Goal: Feedback & Contribution: Contribute content

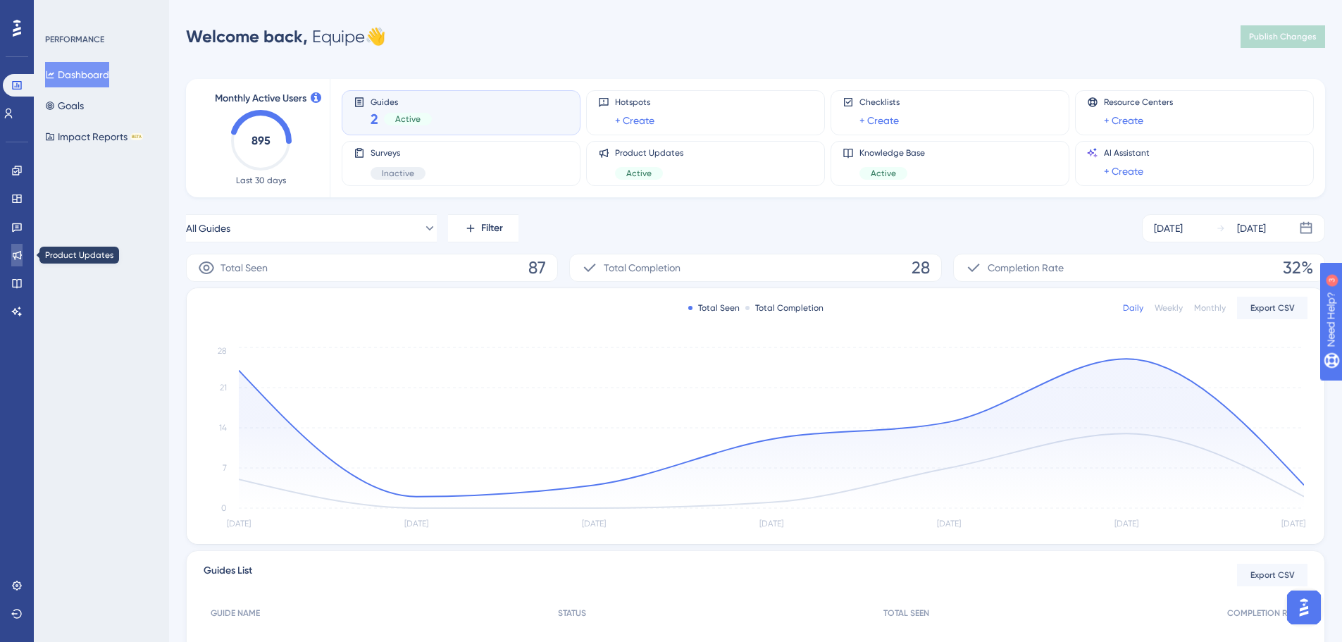
click at [20, 254] on icon at bounding box center [17, 255] width 9 height 9
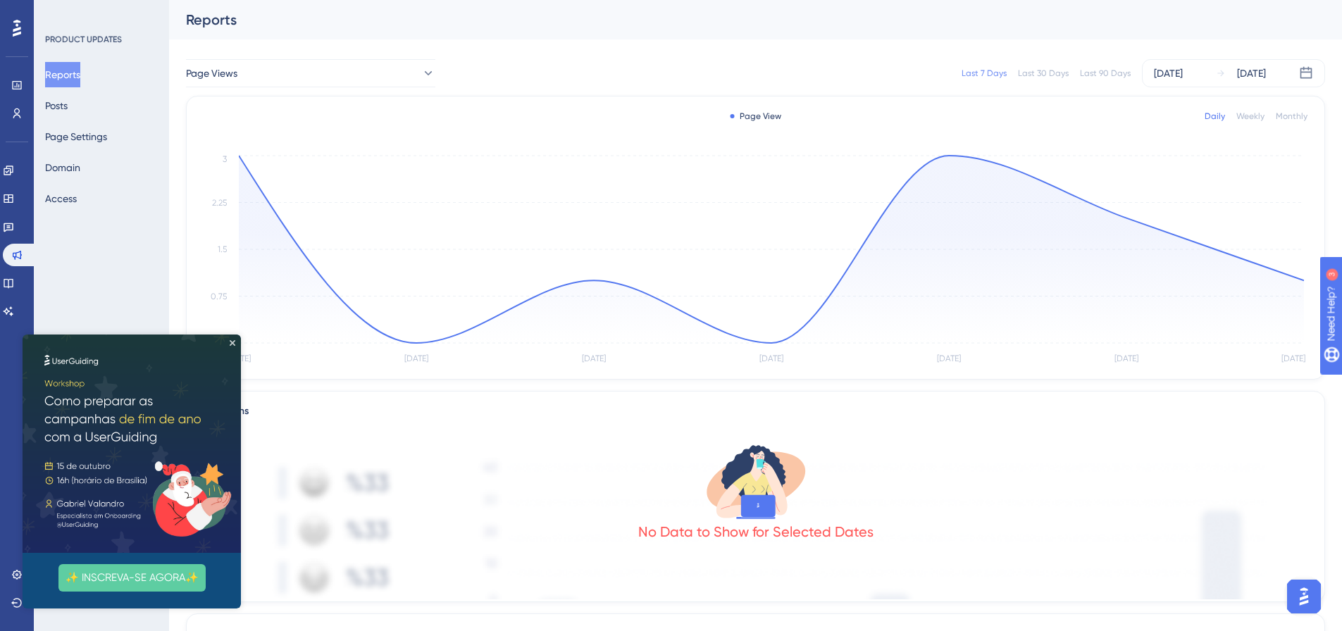
click at [235, 337] on img at bounding box center [132, 444] width 218 height 218
click at [232, 343] on icon "Close Preview" at bounding box center [233, 343] width 6 height 6
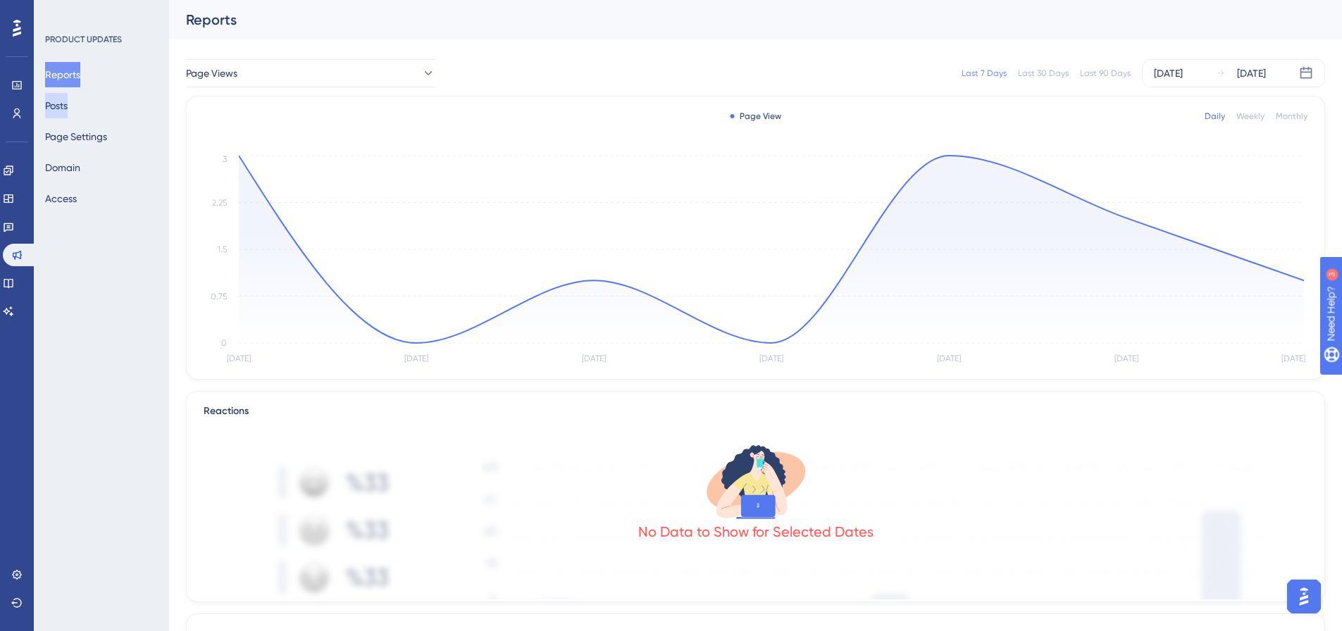
click at [68, 114] on button "Posts" at bounding box center [56, 105] width 23 height 25
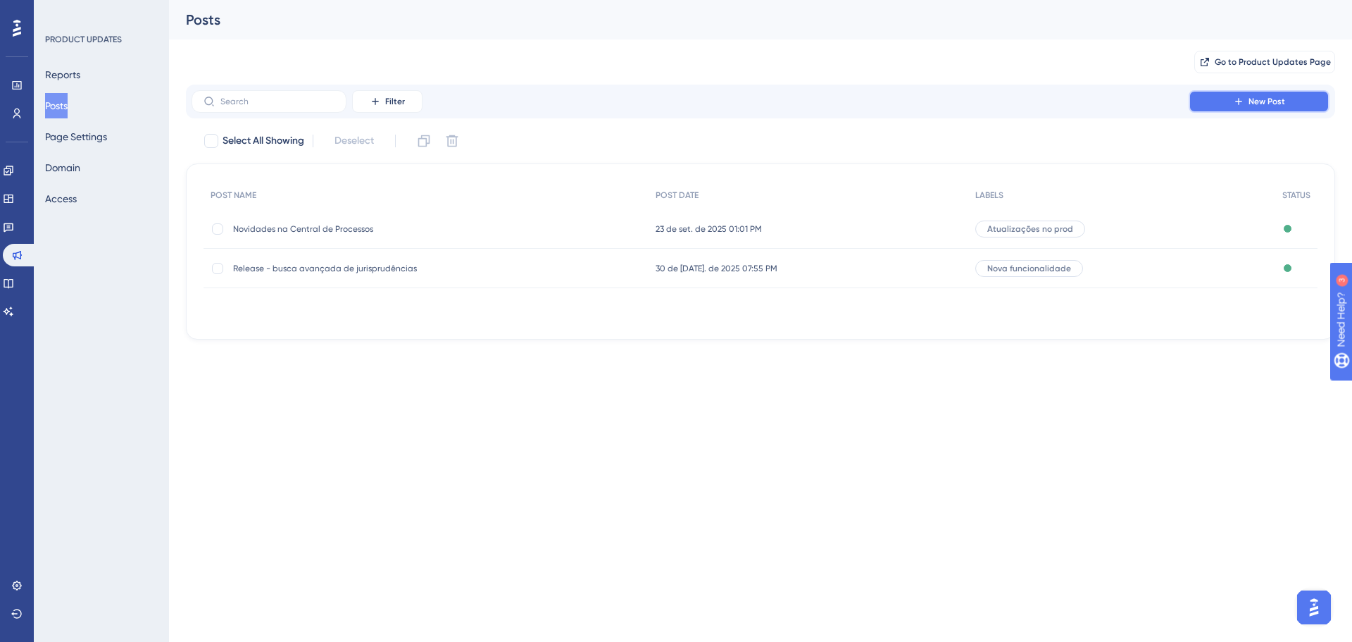
click at [1271, 109] on button "New Post" at bounding box center [1259, 101] width 141 height 23
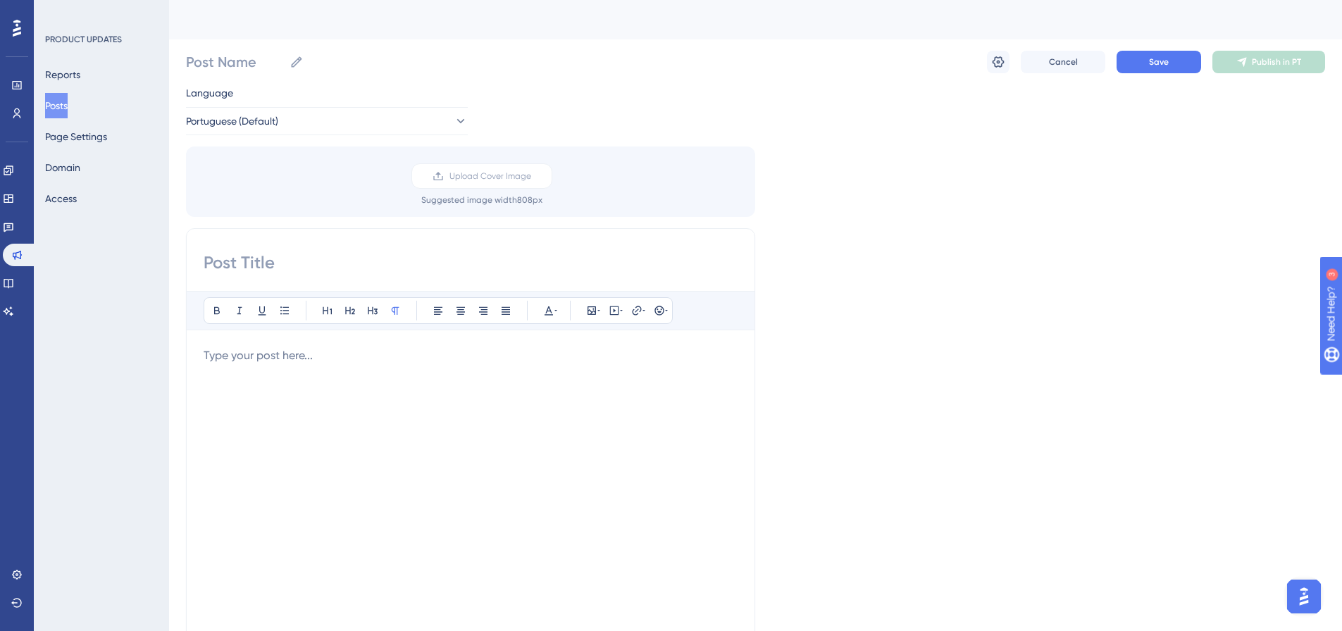
click at [309, 256] on input at bounding box center [471, 262] width 534 height 23
click at [405, 256] on input at bounding box center [471, 262] width 534 height 23
paste input "🆕 Agora o Which cria peças jurídicas para você!"
type input "🆕 Agora o Which cria peças jurídicas para você!"
click at [291, 63] on icon at bounding box center [296, 62] width 14 height 14
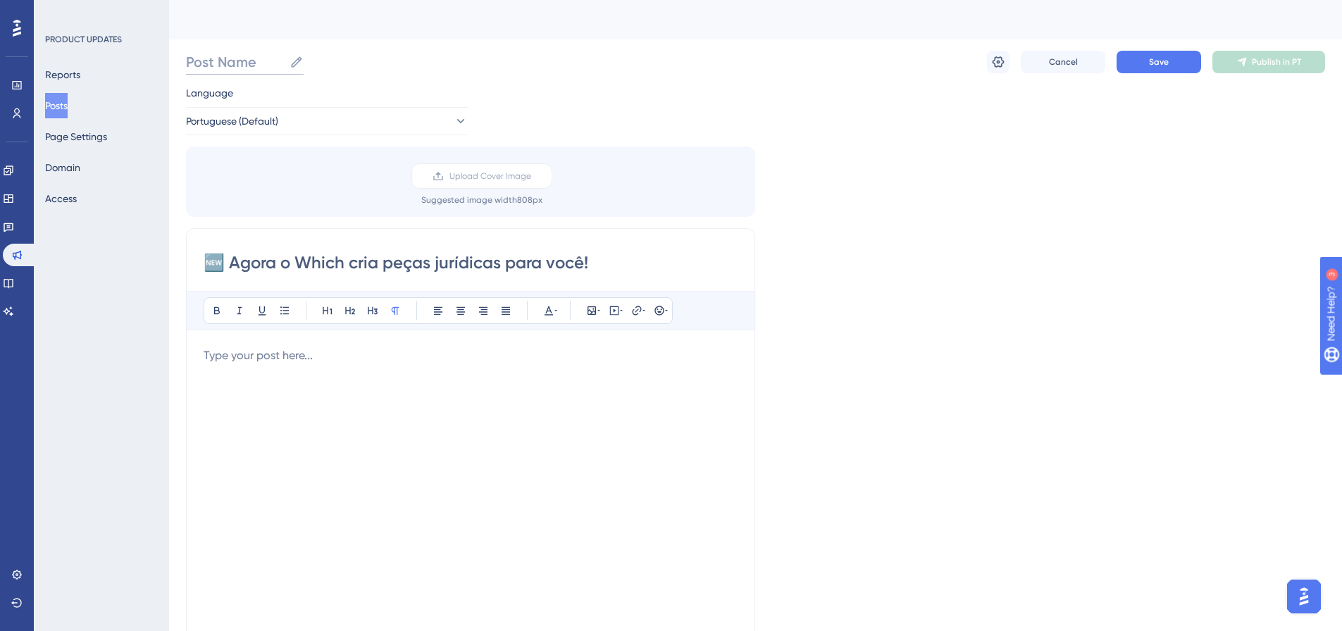
click at [284, 63] on input "Post Name" at bounding box center [235, 62] width 98 height 20
paste input "🆕 Agora o Which cria peças jurídicas para você!"
click at [205, 59] on input "🆕 Agora o Which cria peças jurídicas para você!" at bounding box center [360, 62] width 349 height 20
click at [210, 61] on input "🆕 Agora o Which cria peças jurídicas para você!" at bounding box center [360, 62] width 349 height 20
type input "Agora o Which cria peças jurídicas para você!"
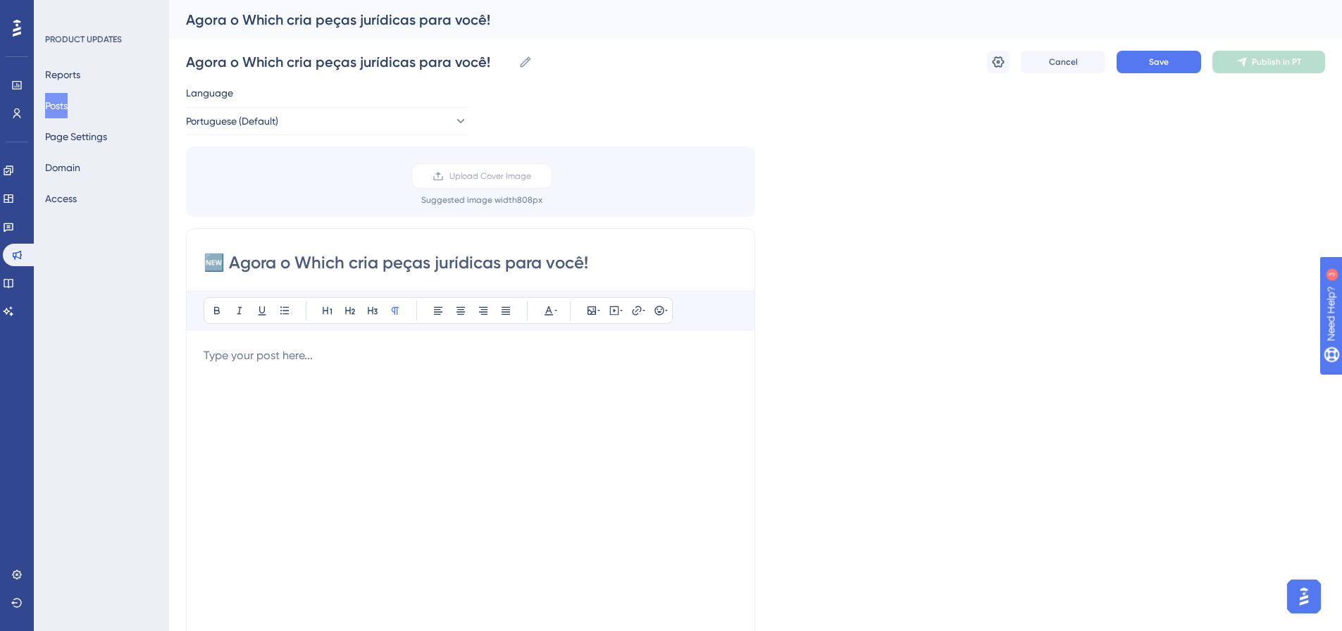
click at [288, 418] on div at bounding box center [471, 502] width 534 height 310
click at [521, 392] on div at bounding box center [471, 502] width 534 height 310
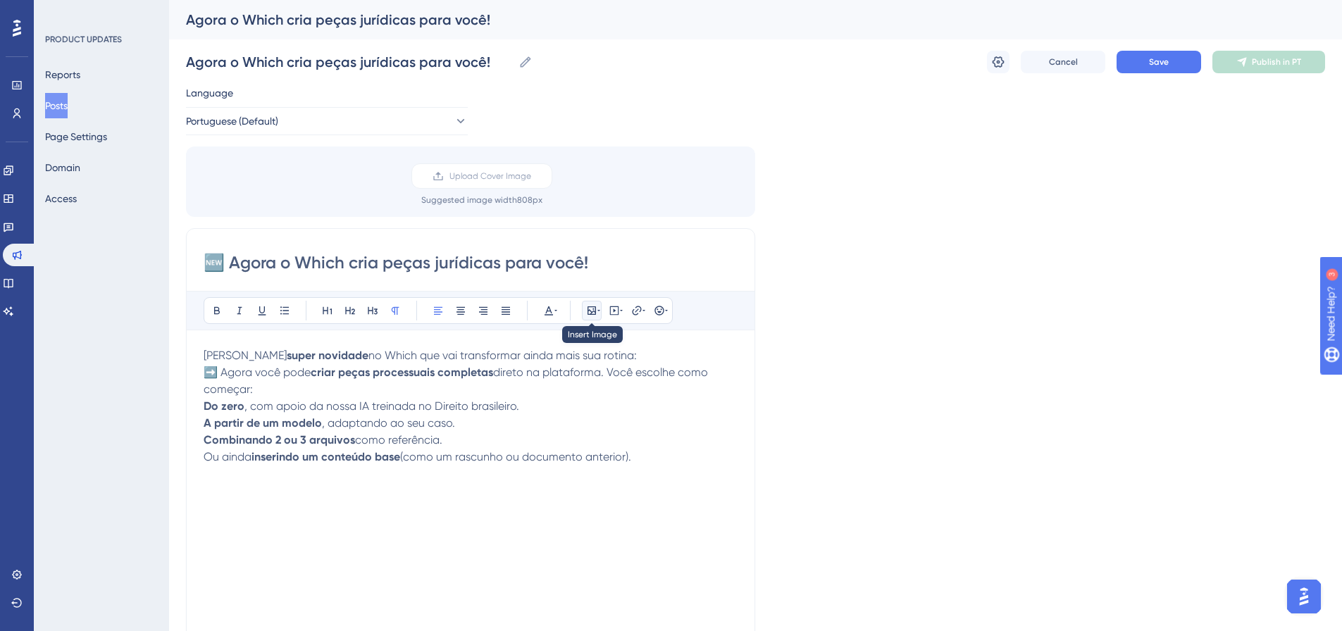
click at [592, 316] on button at bounding box center [592, 311] width 20 height 20
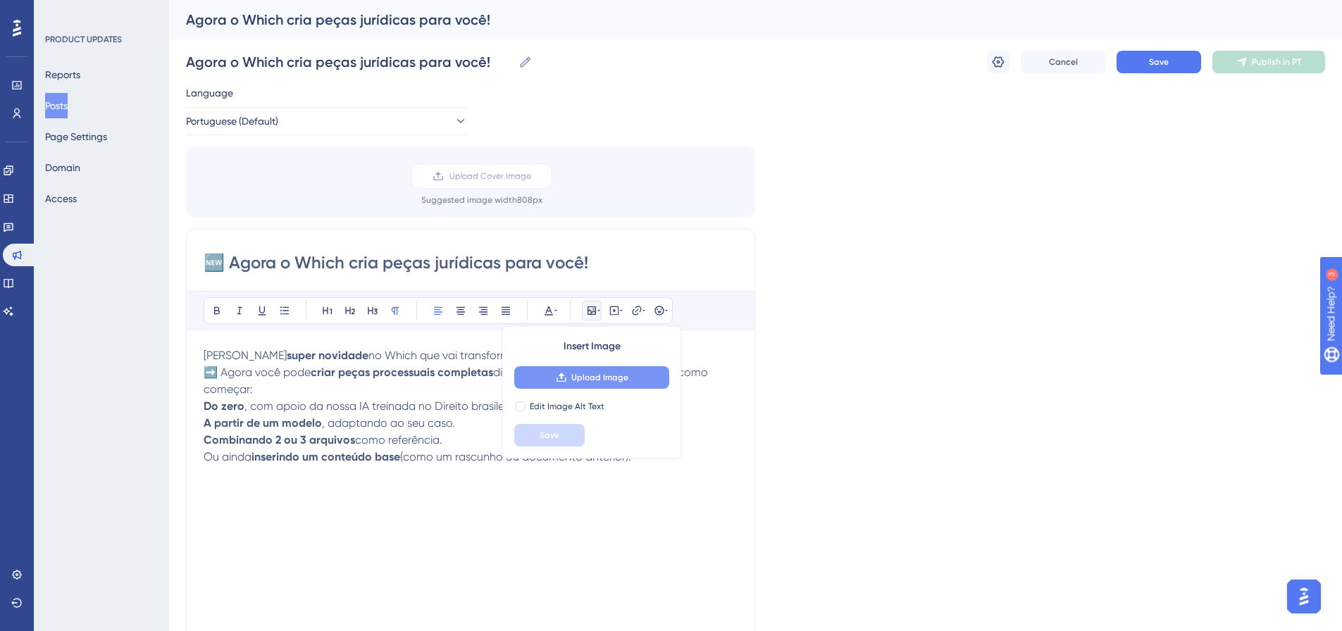
click at [610, 371] on button "Upload Image" at bounding box center [591, 377] width 155 height 23
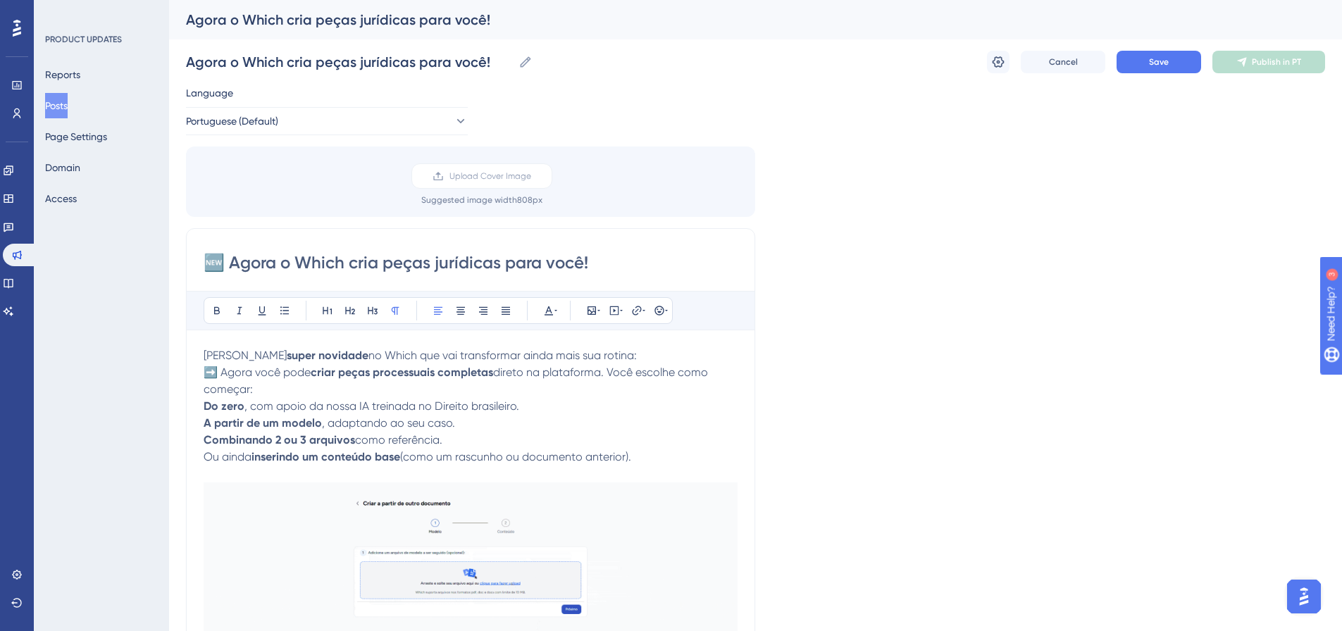
click at [875, 537] on div "Language Portuguese (Default) Upload Cover Image Suggested image width 808 px 🆕…" at bounding box center [755, 471] width 1139 height 773
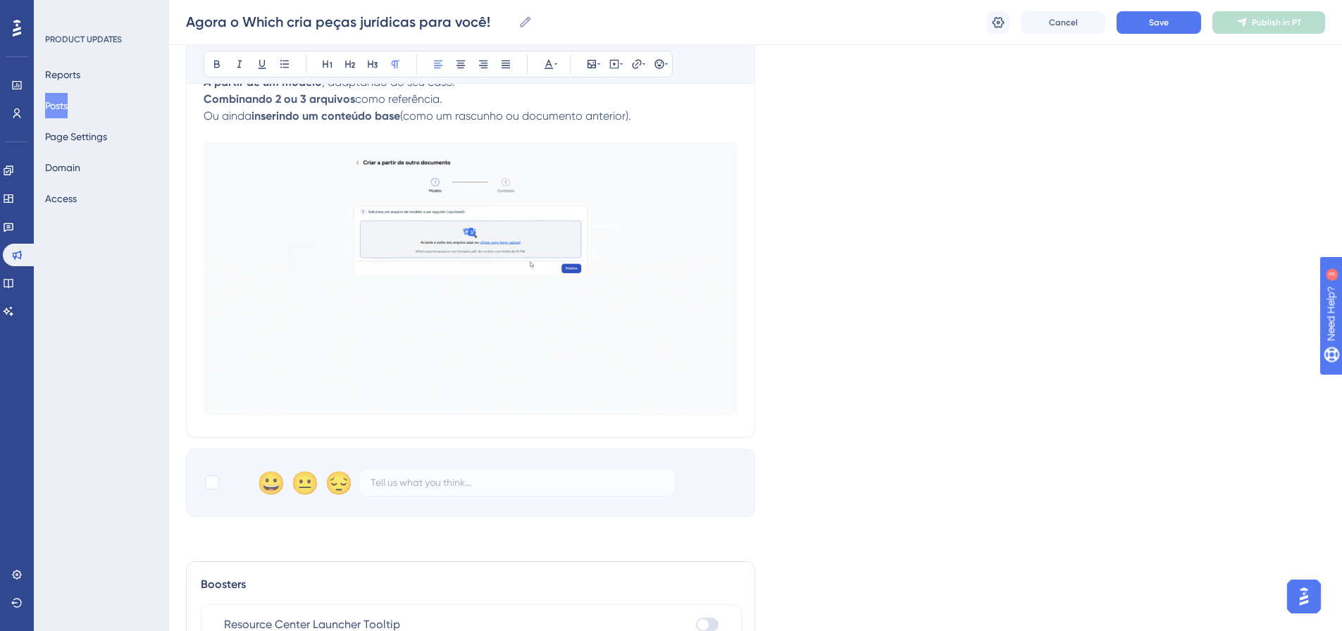
scroll to position [352, 0]
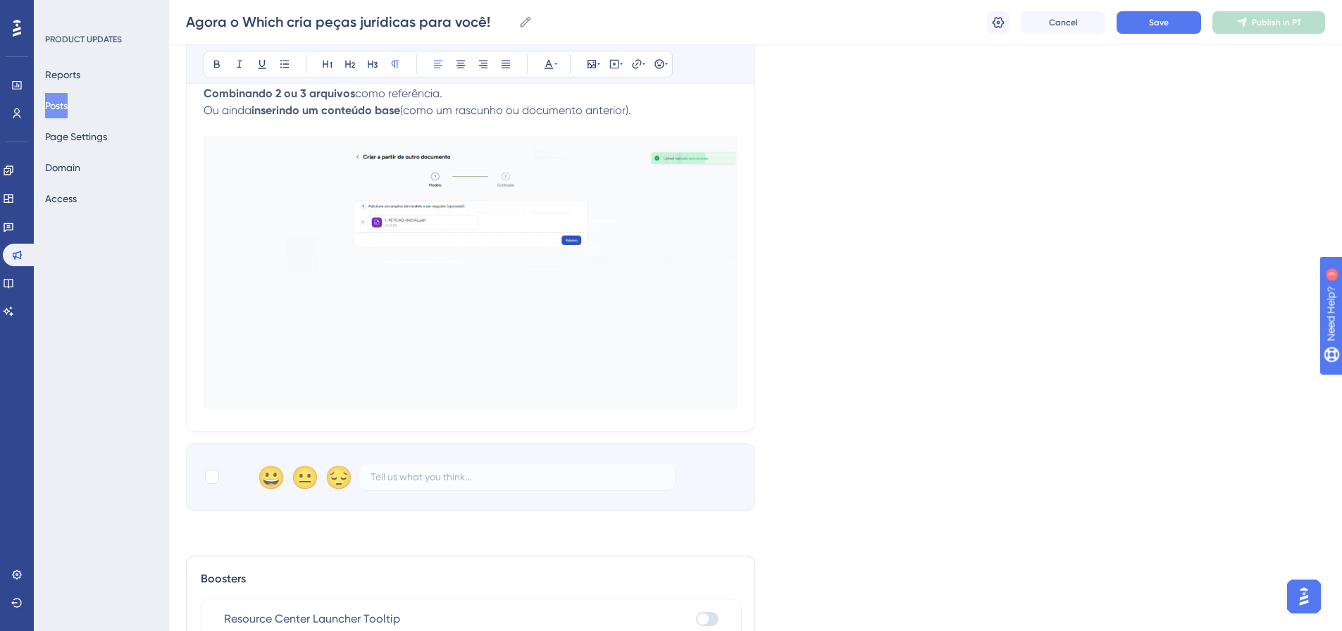
click at [744, 392] on div "🆕 Agora o Which cria peças jurídicas para você! Bold Italic Underline Bullet Po…" at bounding box center [470, 157] width 569 height 550
click at [652, 113] on p "Ou ainda inserindo um conteúdo base (como um rascunho ou documento anterior)." at bounding box center [471, 110] width 534 height 17
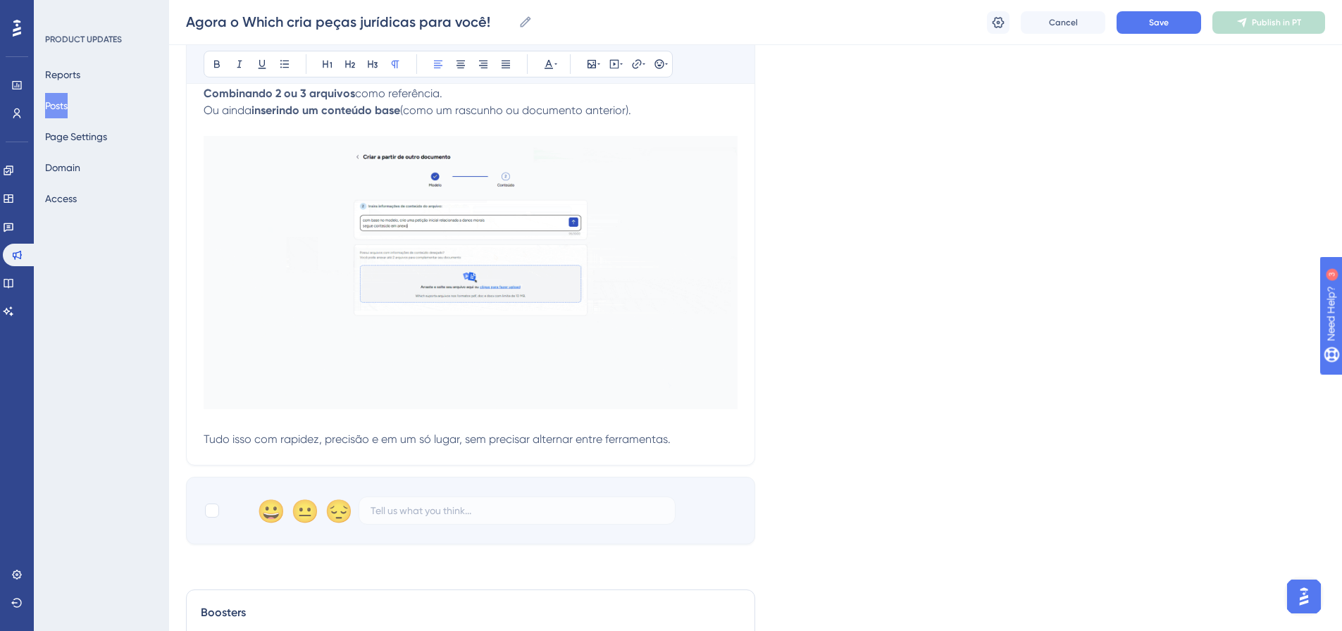
click at [678, 442] on p "Tudo isso com rapidez, precisão e em um só lugar, sem precisar alternar entre f…" at bounding box center [471, 439] width 534 height 17
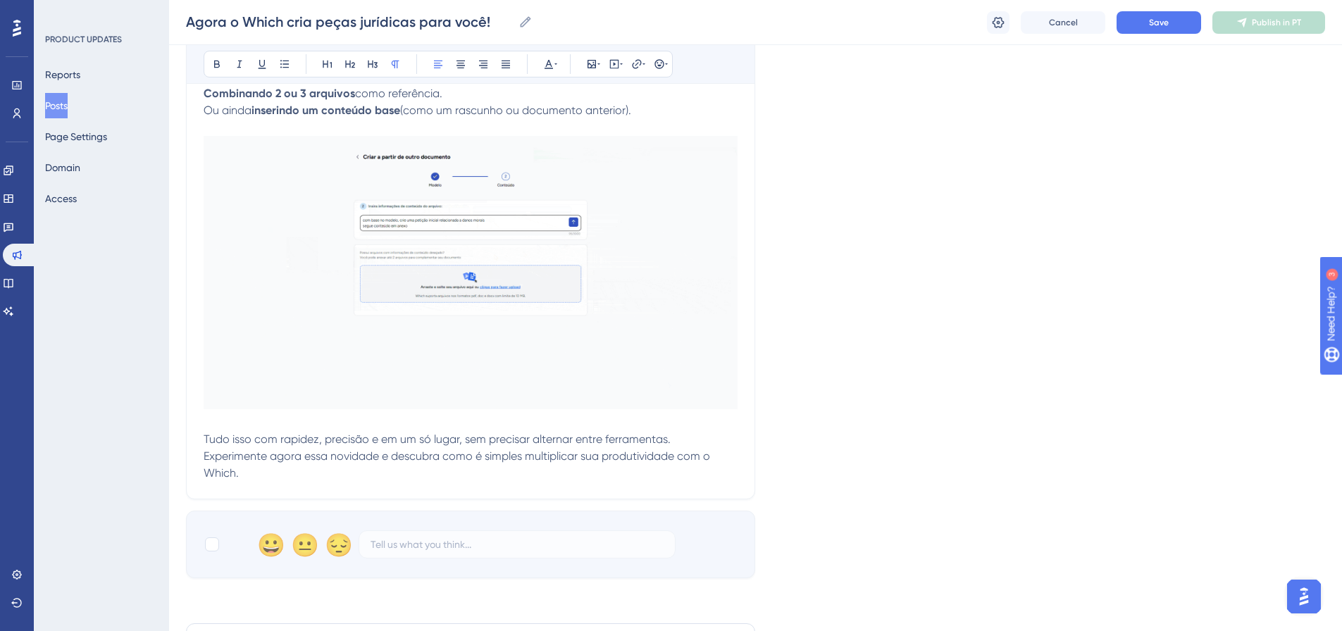
scroll to position [211, 0]
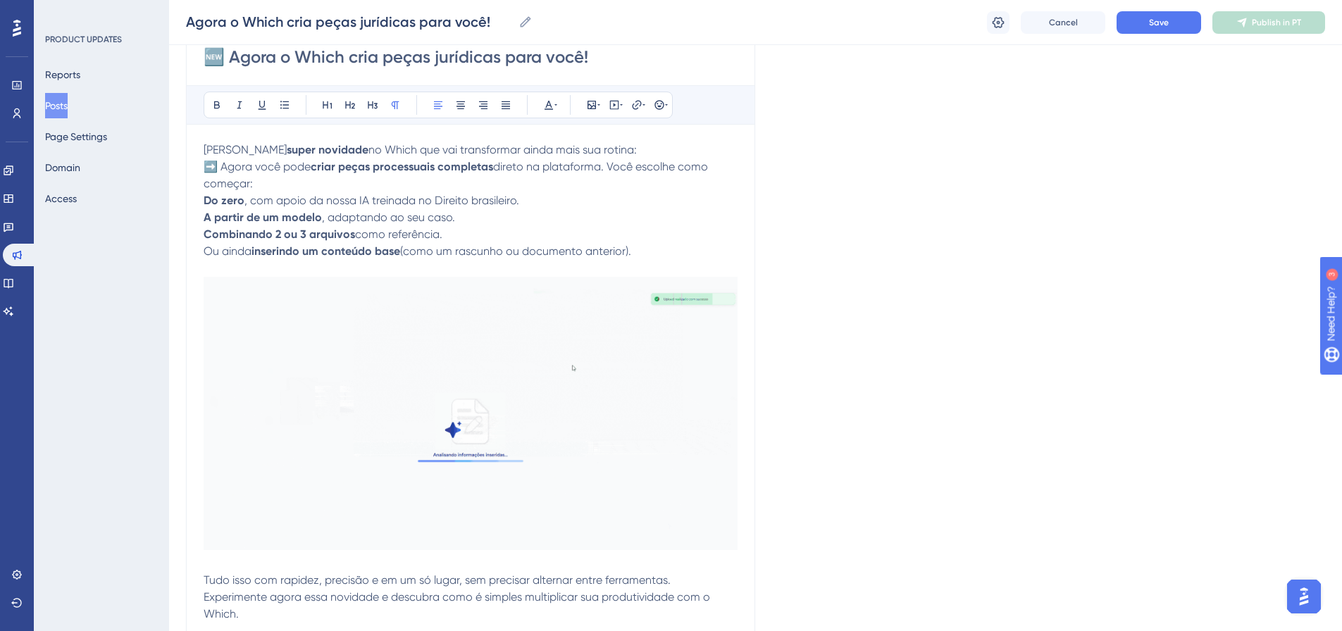
click at [628, 148] on p "Temos uma super novidade no Which que vai transformar ainda mais sua rotina: ➡️…" at bounding box center [471, 167] width 534 height 51
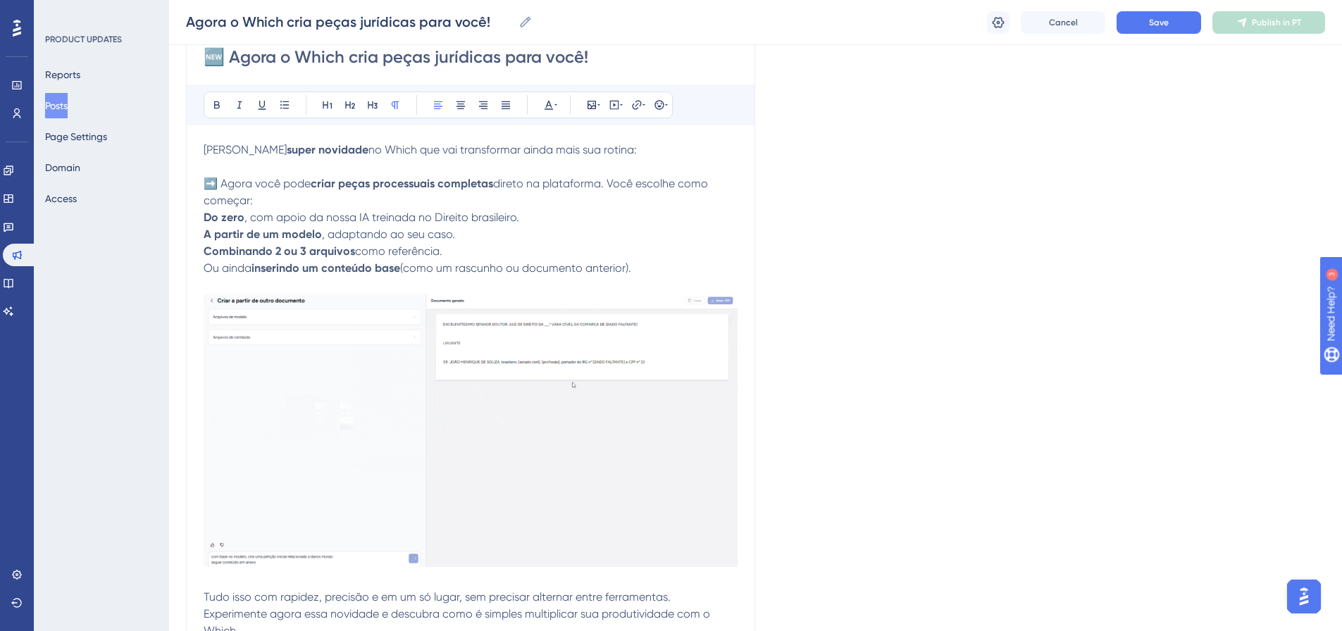
click at [270, 203] on p "Temos uma super novidade no Which que vai transformar ainda mais sua rotina: ➡️…" at bounding box center [471, 176] width 534 height 68
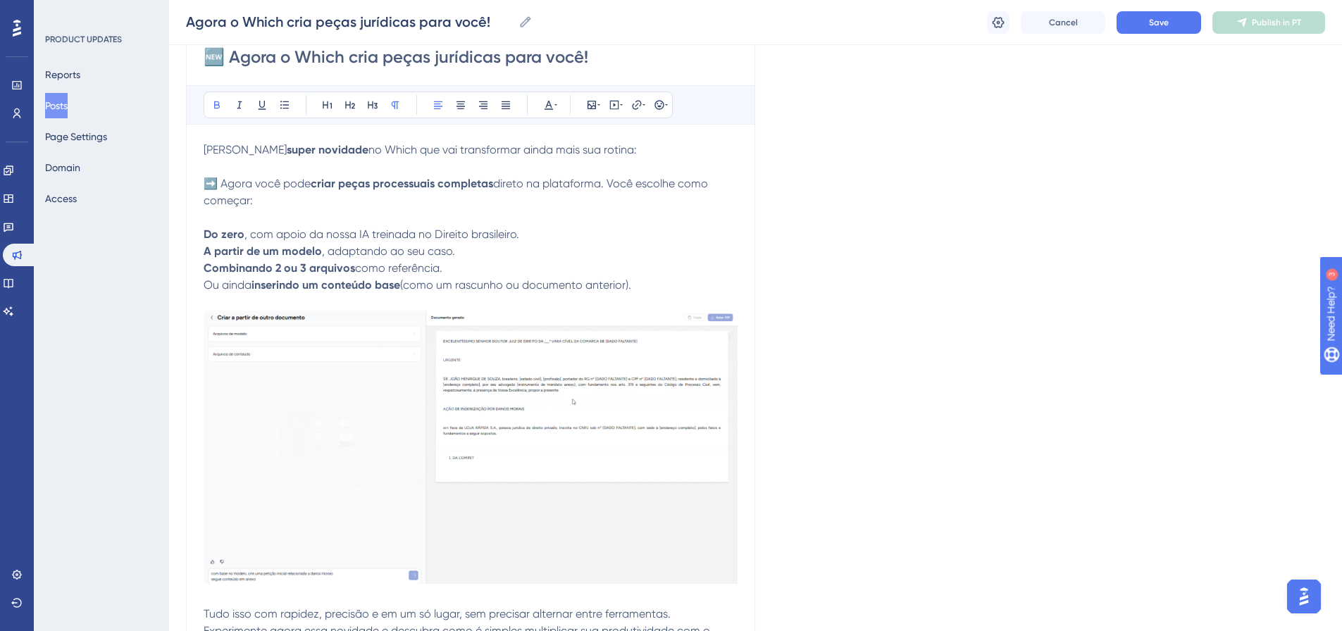
click at [206, 247] on strong "A partir de um modelo" at bounding box center [263, 250] width 118 height 13
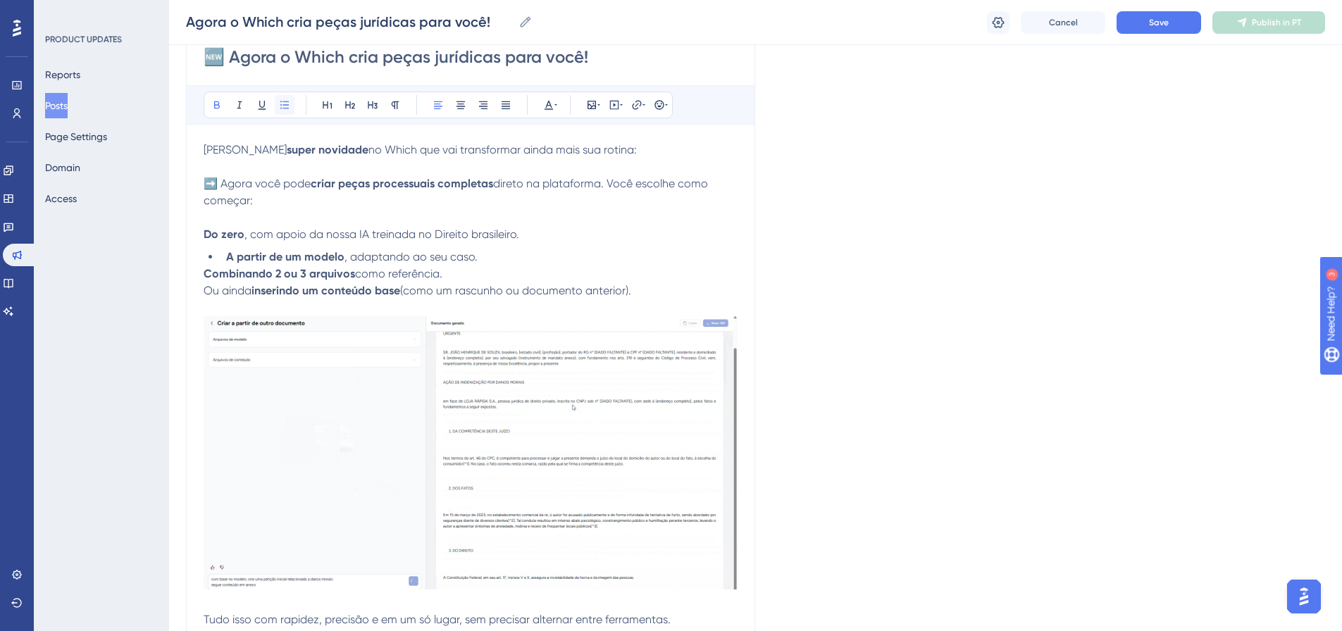
click at [292, 108] on button at bounding box center [285, 105] width 20 height 20
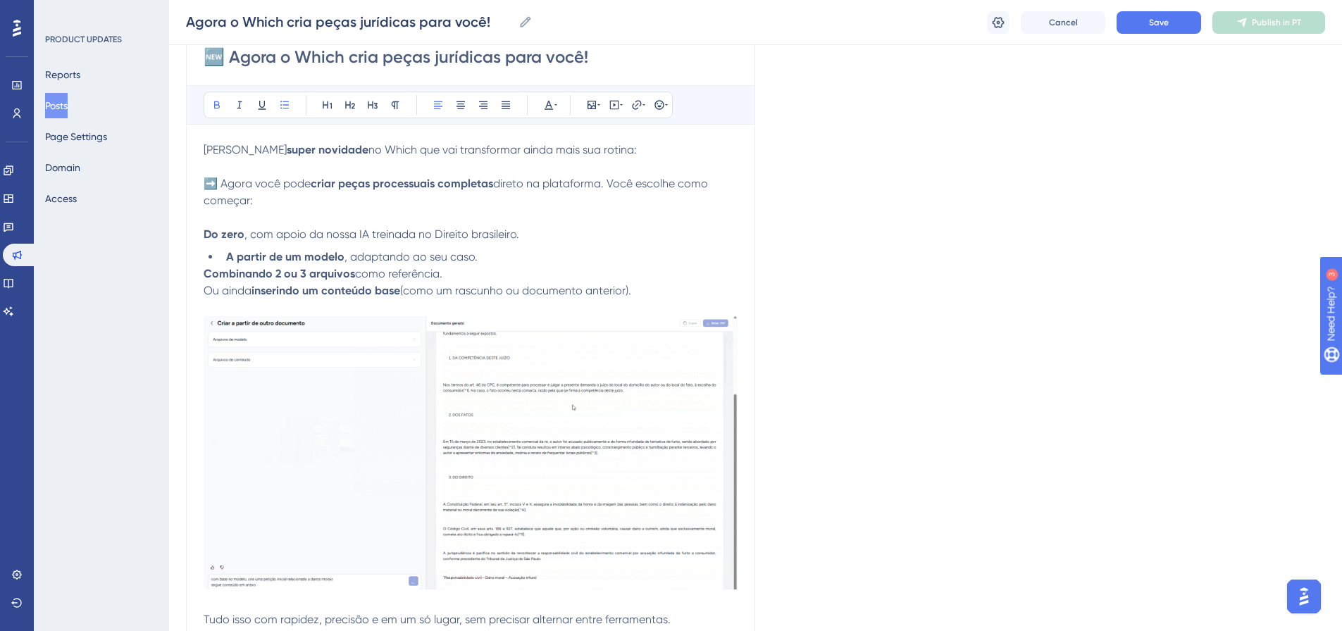
click at [205, 269] on strong "Combinando 2 ou 3 arquivos" at bounding box center [279, 273] width 151 height 13
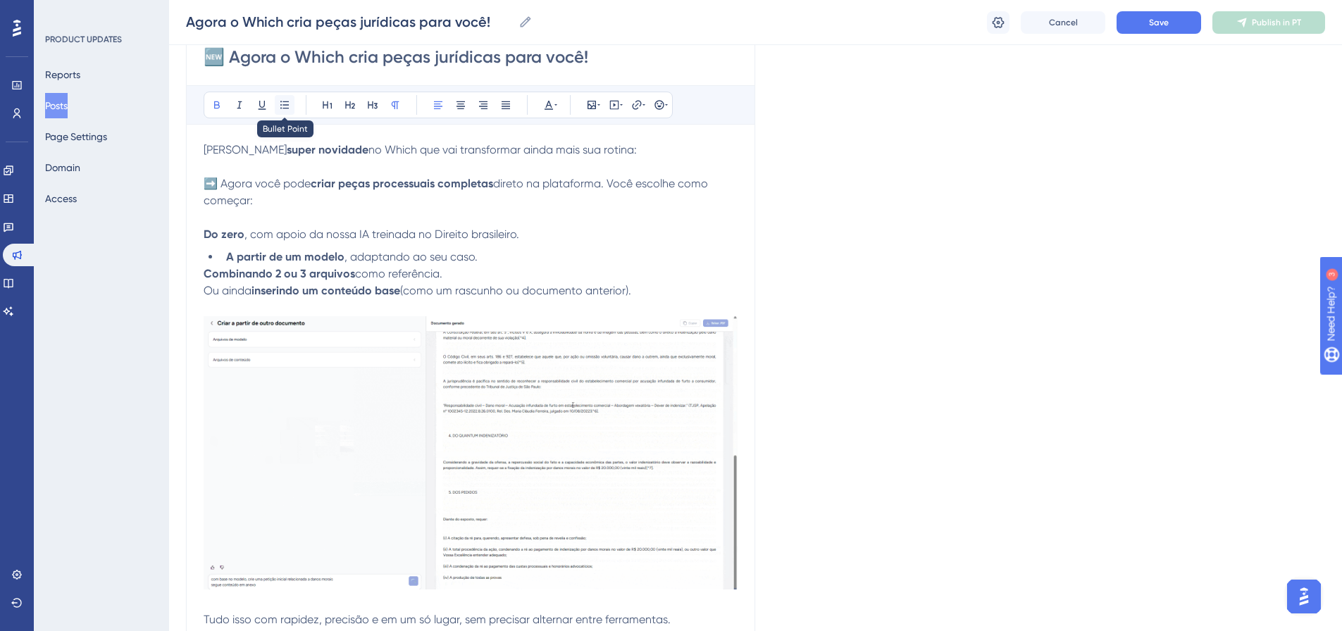
click at [287, 113] on button at bounding box center [285, 105] width 20 height 20
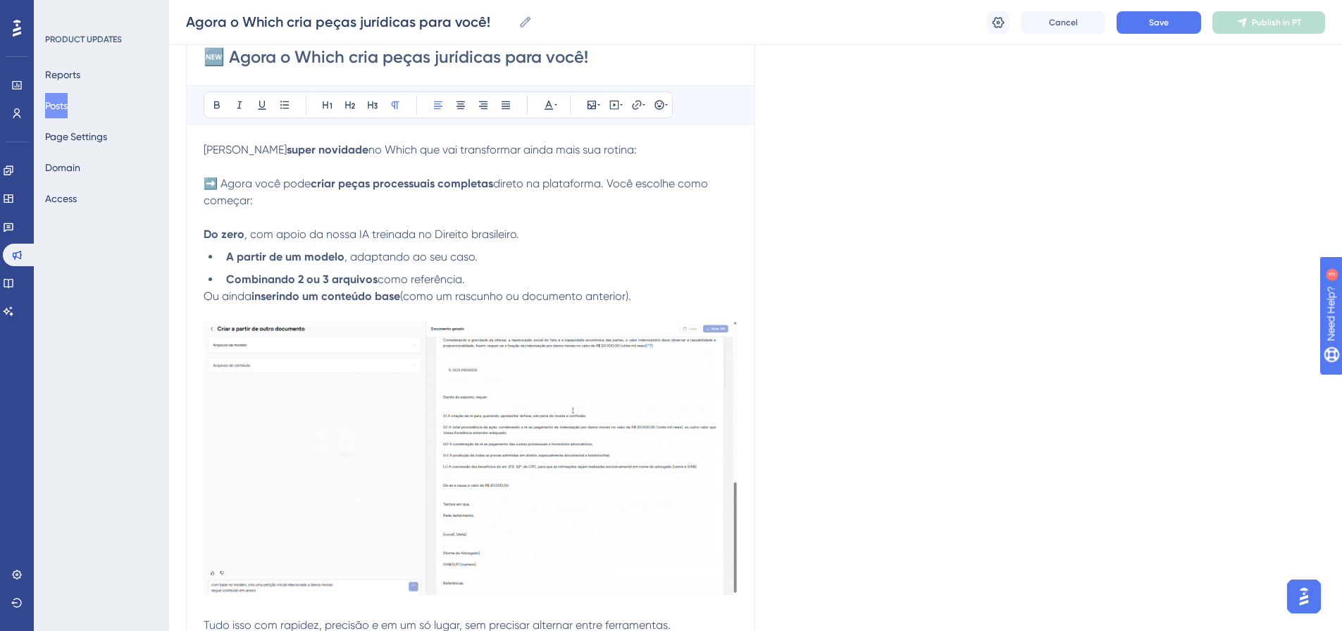
click at [204, 297] on span "Ou ainda" at bounding box center [228, 295] width 48 height 13
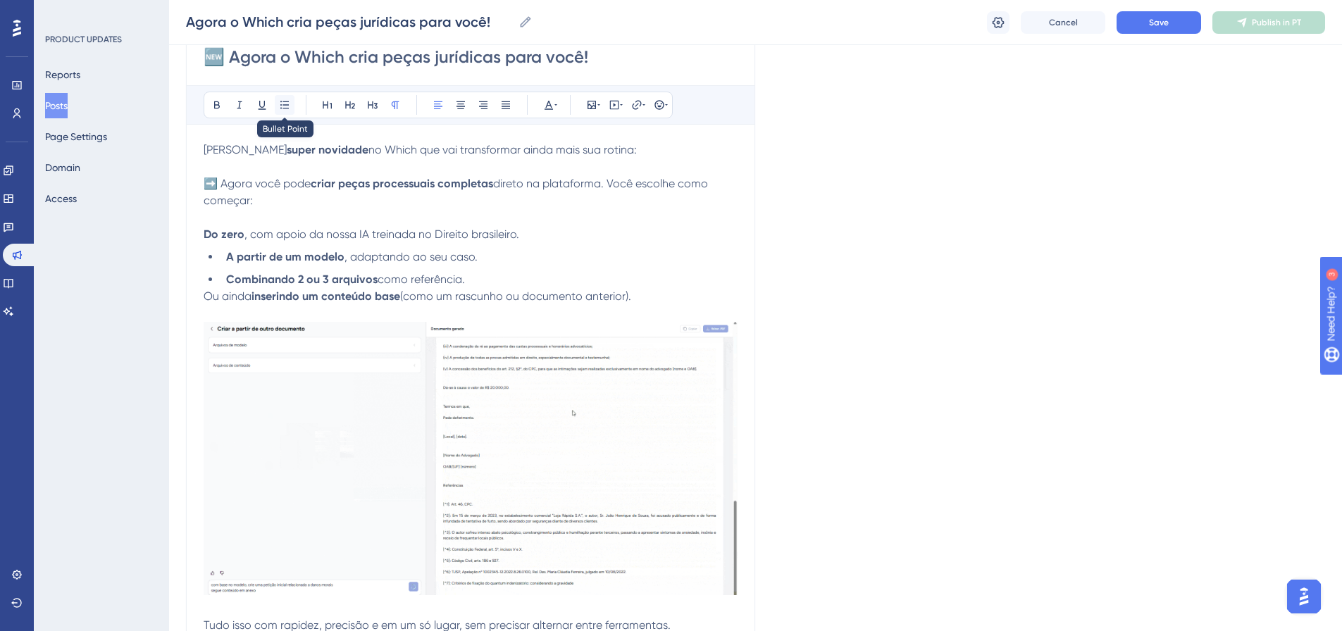
click at [285, 108] on icon at bounding box center [284, 105] width 8 height 8
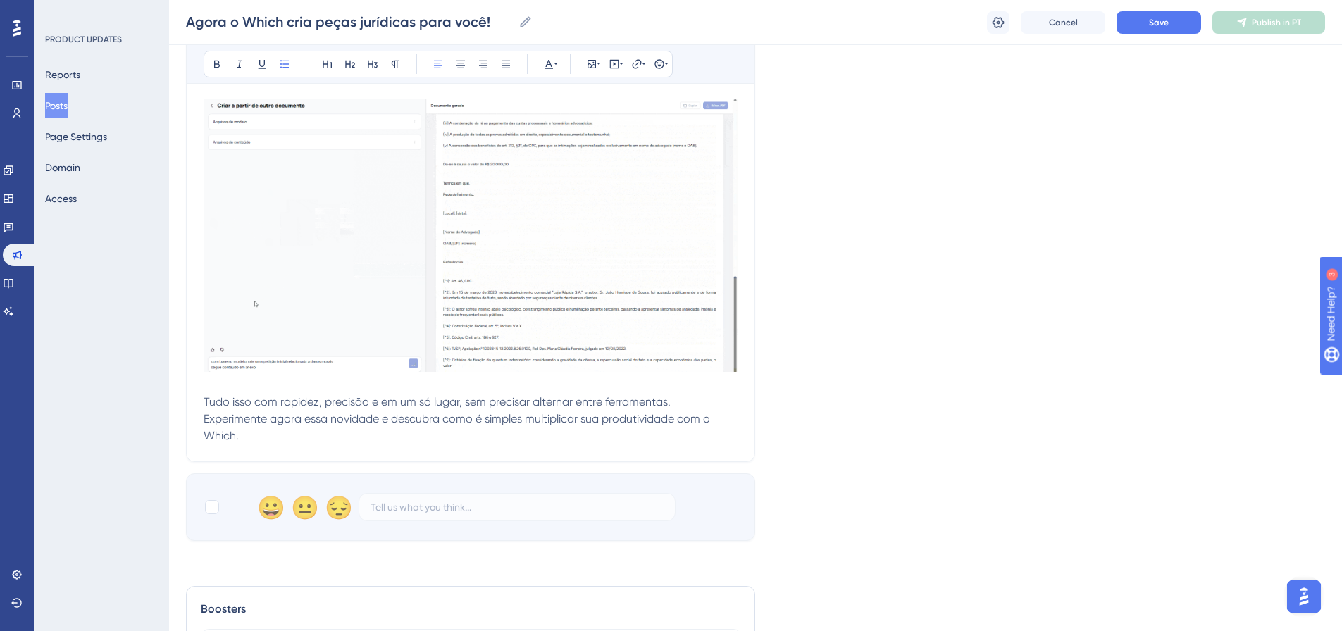
scroll to position [493, 0]
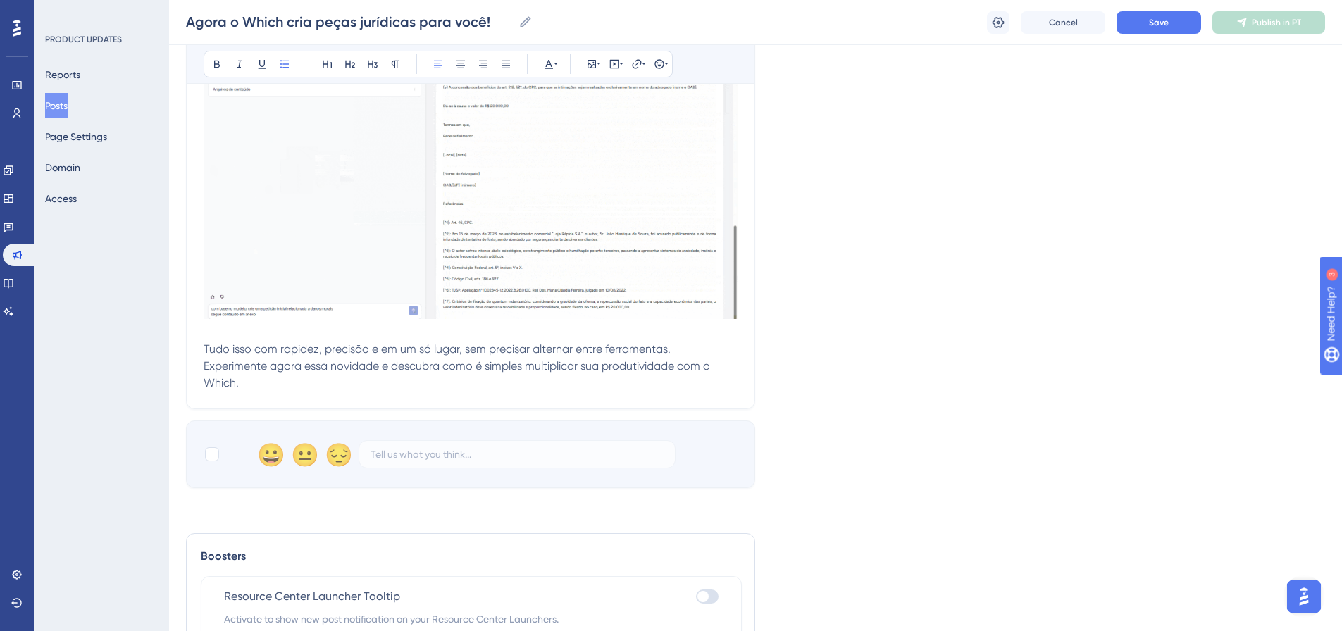
click at [683, 349] on p "Tudo isso com rapidez, precisão e em um só lugar, sem precisar alternar entre f…" at bounding box center [471, 349] width 534 height 17
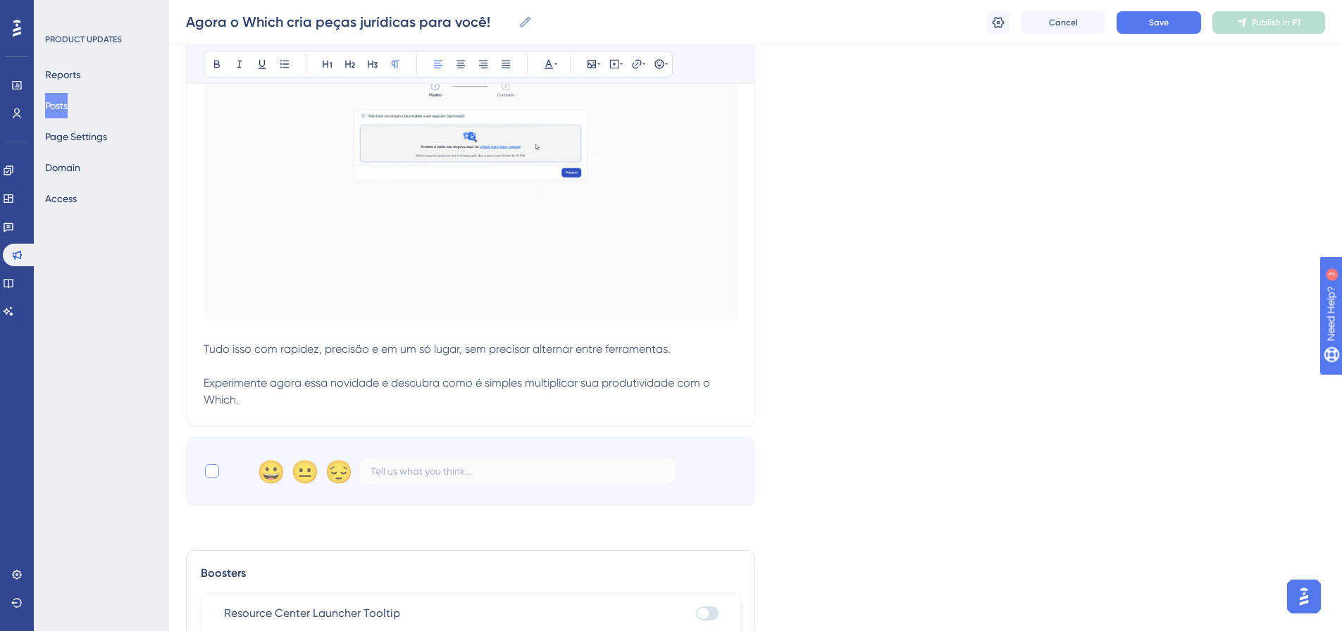
click at [215, 474] on div at bounding box center [212, 471] width 14 height 14
checkbox input "true"
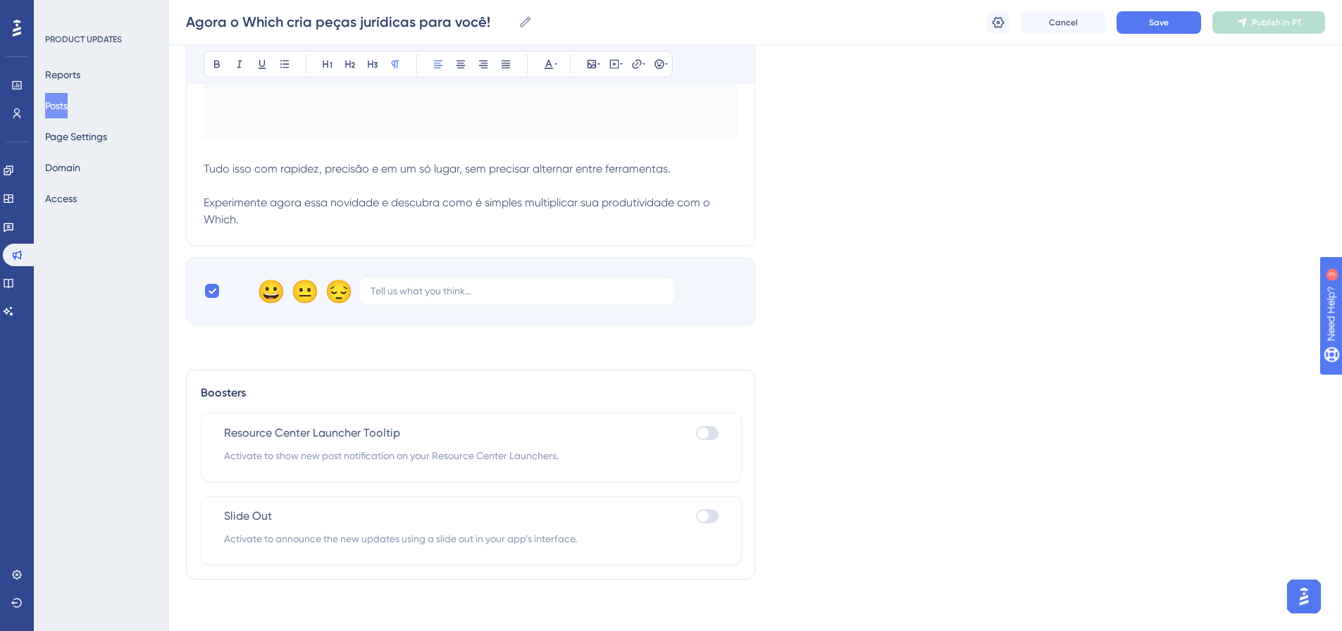
scroll to position [678, 0]
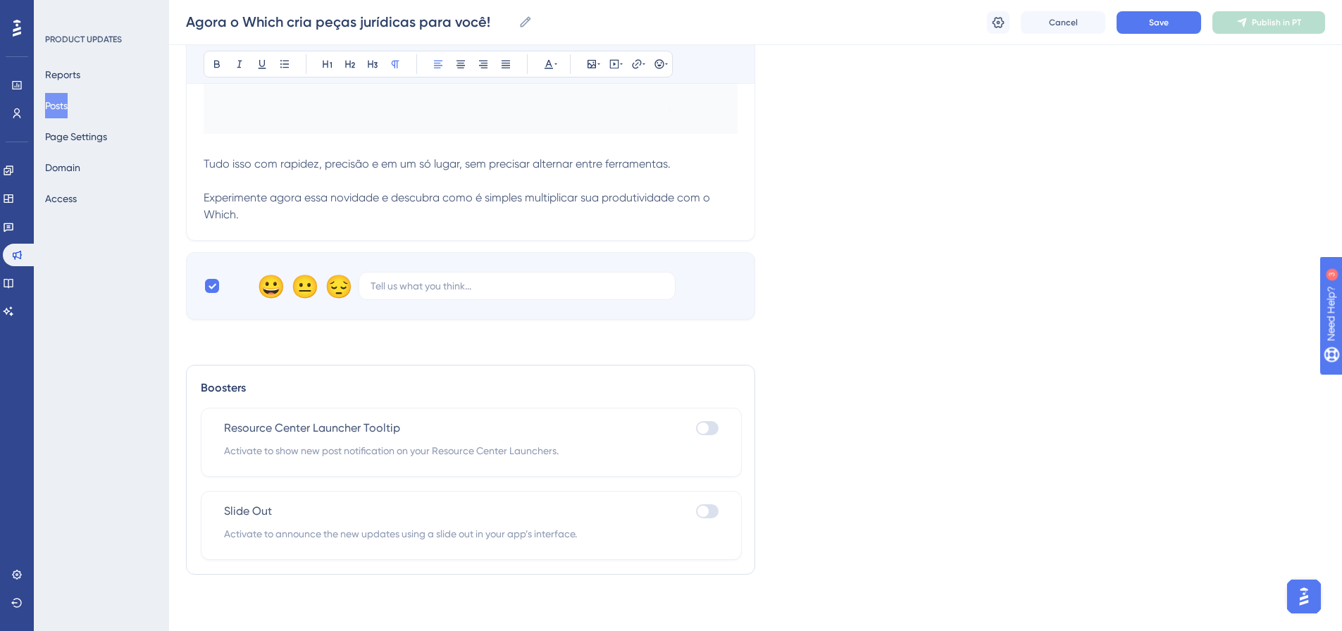
drag, startPoint x: 711, startPoint y: 513, endPoint x: 682, endPoint y: 514, distance: 29.6
click at [712, 513] on div at bounding box center [707, 511] width 23 height 14
click at [696, 512] on input "checkbox" at bounding box center [695, 511] width 1 height 1
checkbox input "true"
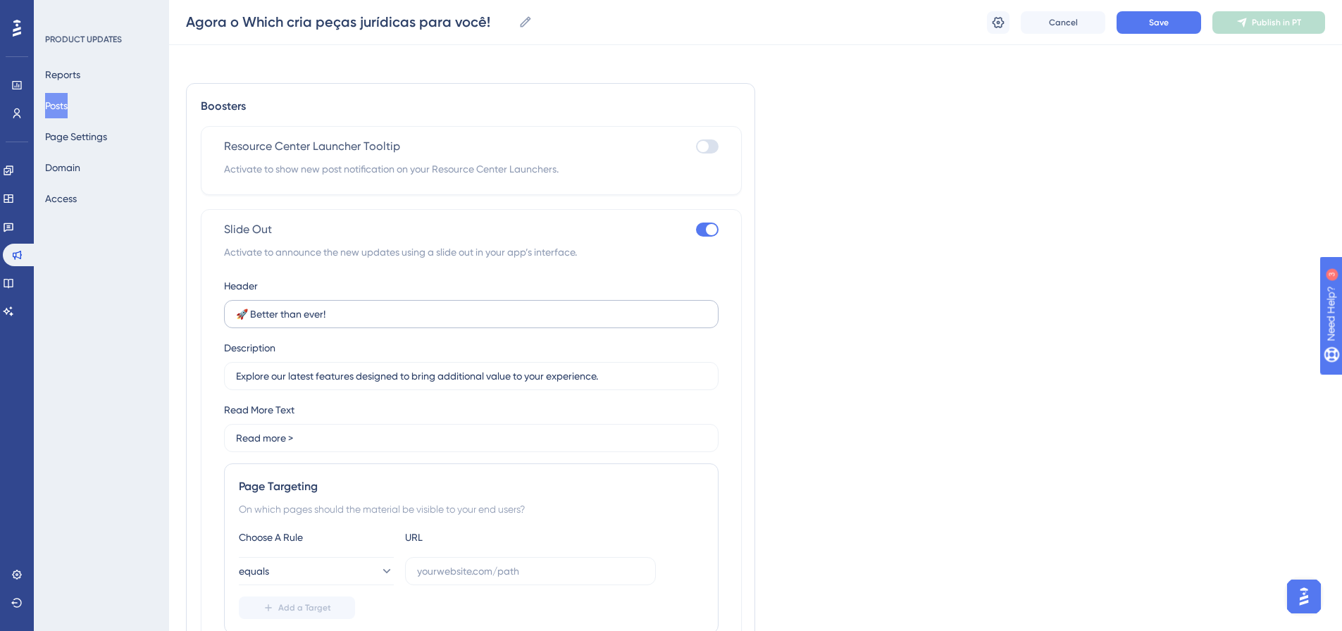
scroll to position [1101, 0]
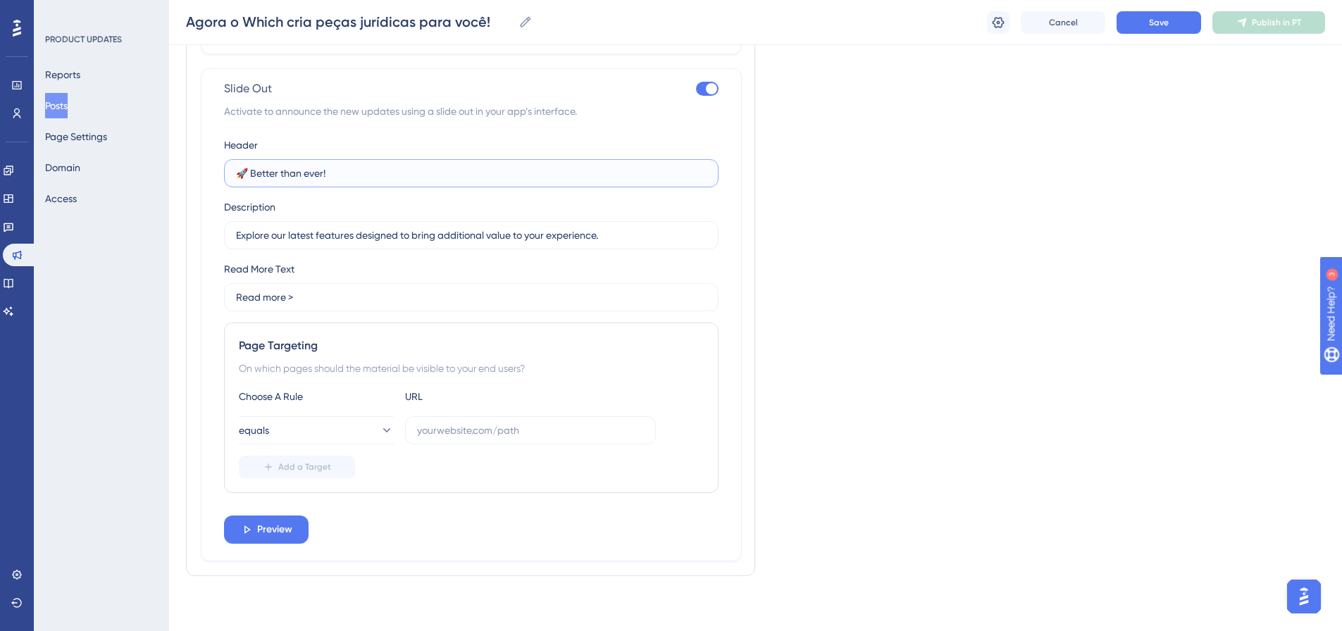
drag, startPoint x: 251, startPoint y: 173, endPoint x: 326, endPoint y: 173, distance: 74.7
click at [326, 173] on input "🚀 Better than ever!" at bounding box center [471, 173] width 471 height 15
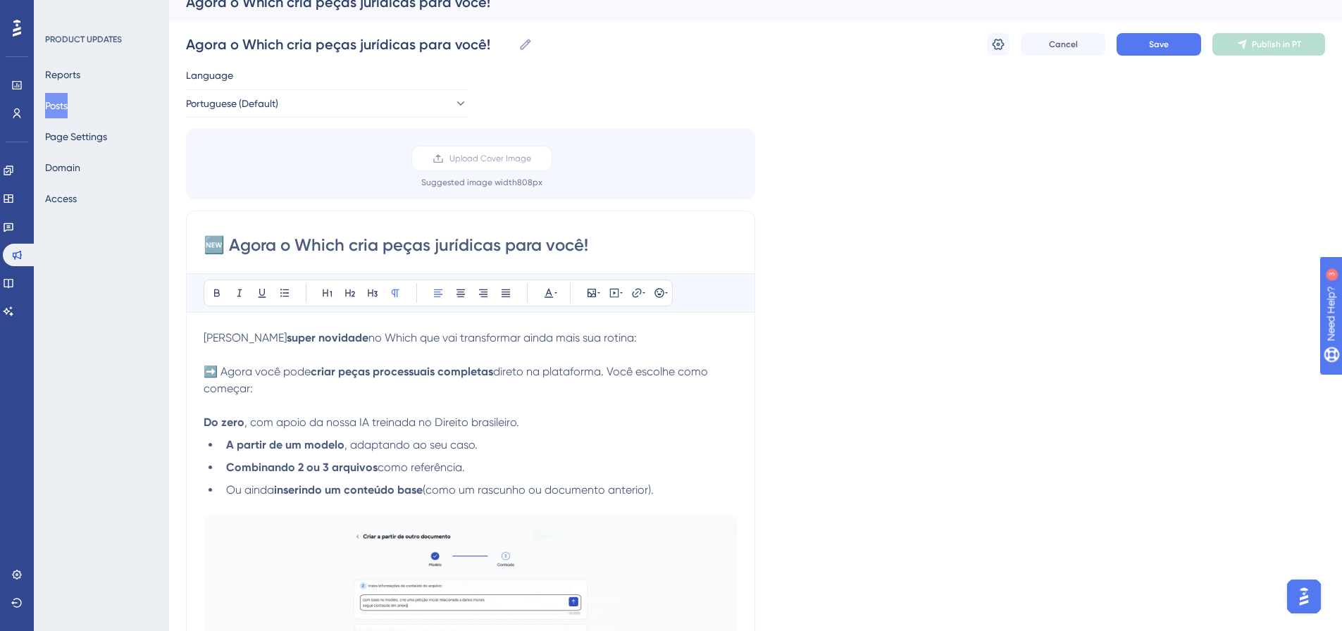
scroll to position [0, 0]
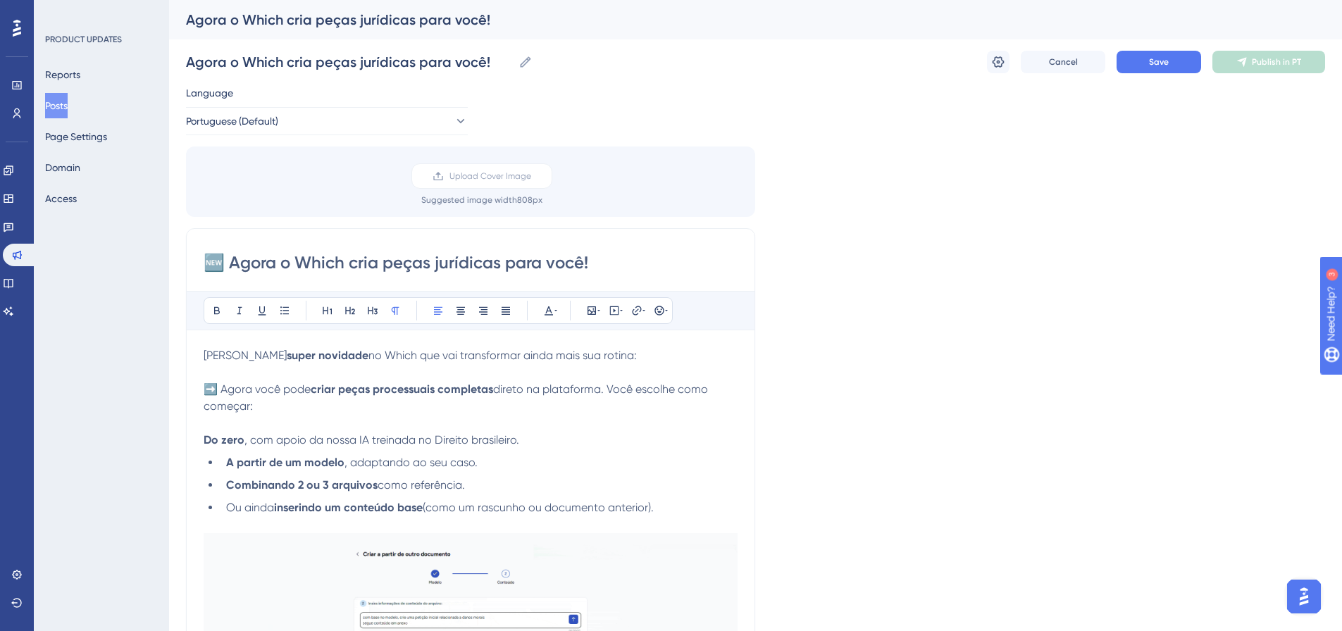
click at [314, 264] on input "🆕 Agora o Which cria peças jurídicas para você!" at bounding box center [471, 262] width 534 height 23
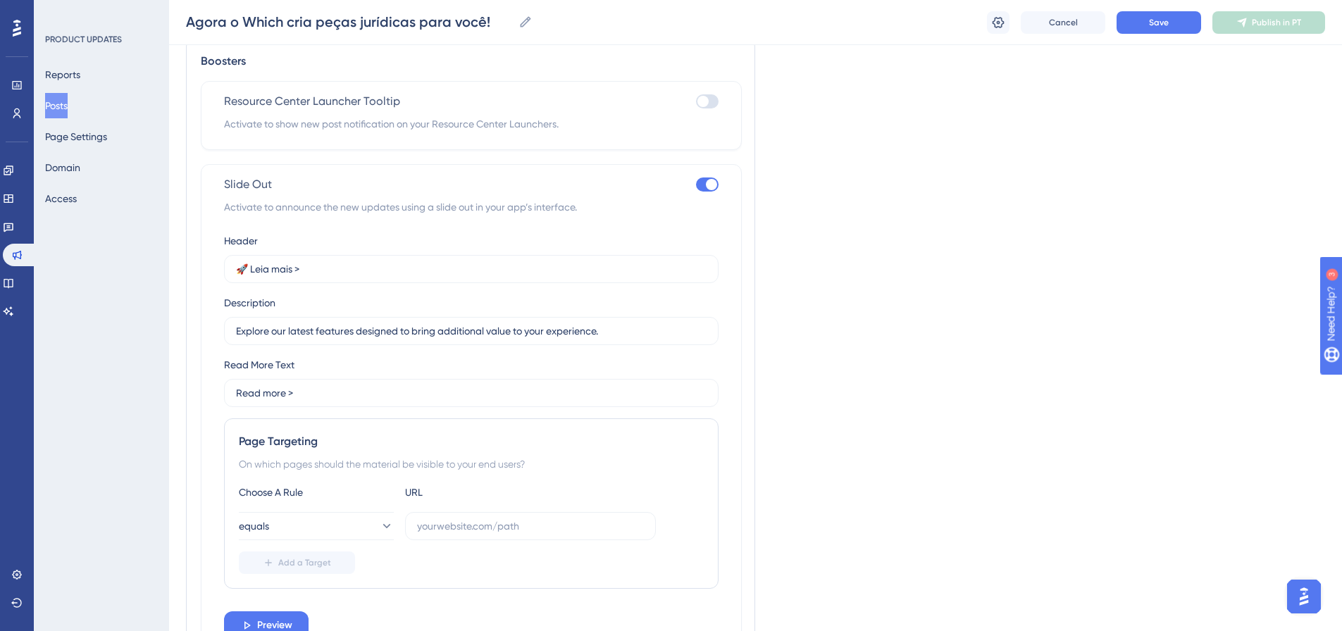
scroll to position [1057, 0]
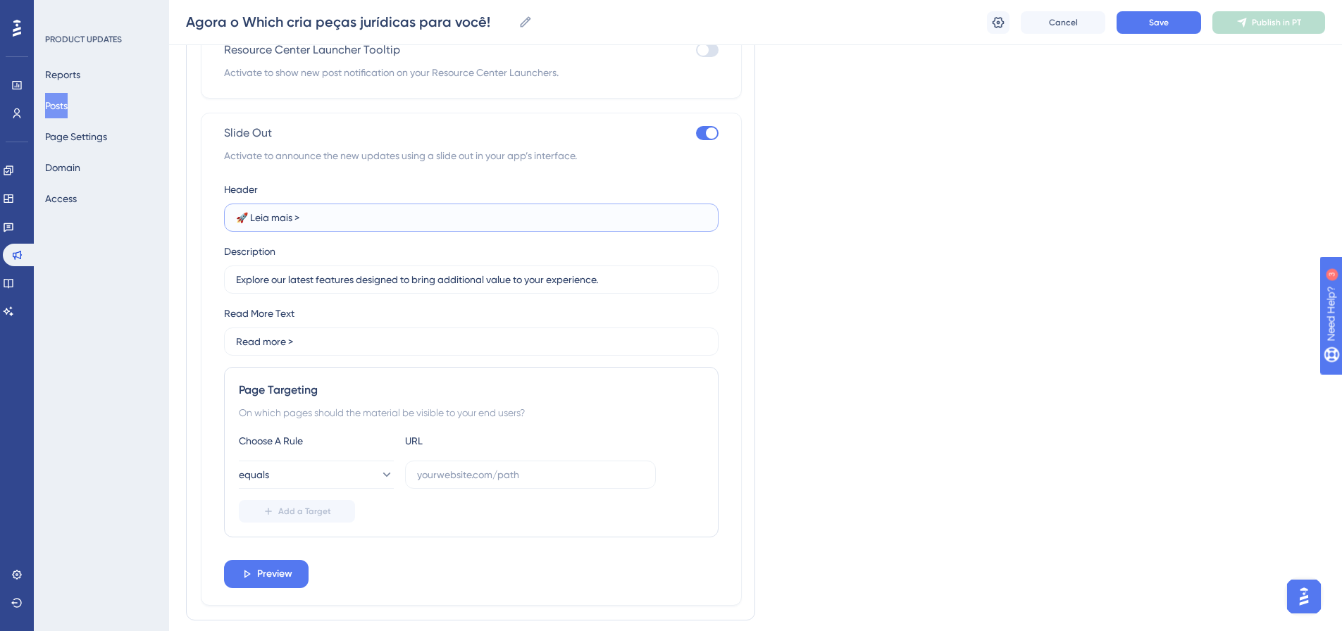
click at [320, 220] on input "🚀 Leia mais >" at bounding box center [471, 217] width 471 height 15
paste input "Agora o Which cria peças jurídicas para você!"
type input "🆕 Agora o Which cria peças jurídicas para você!"
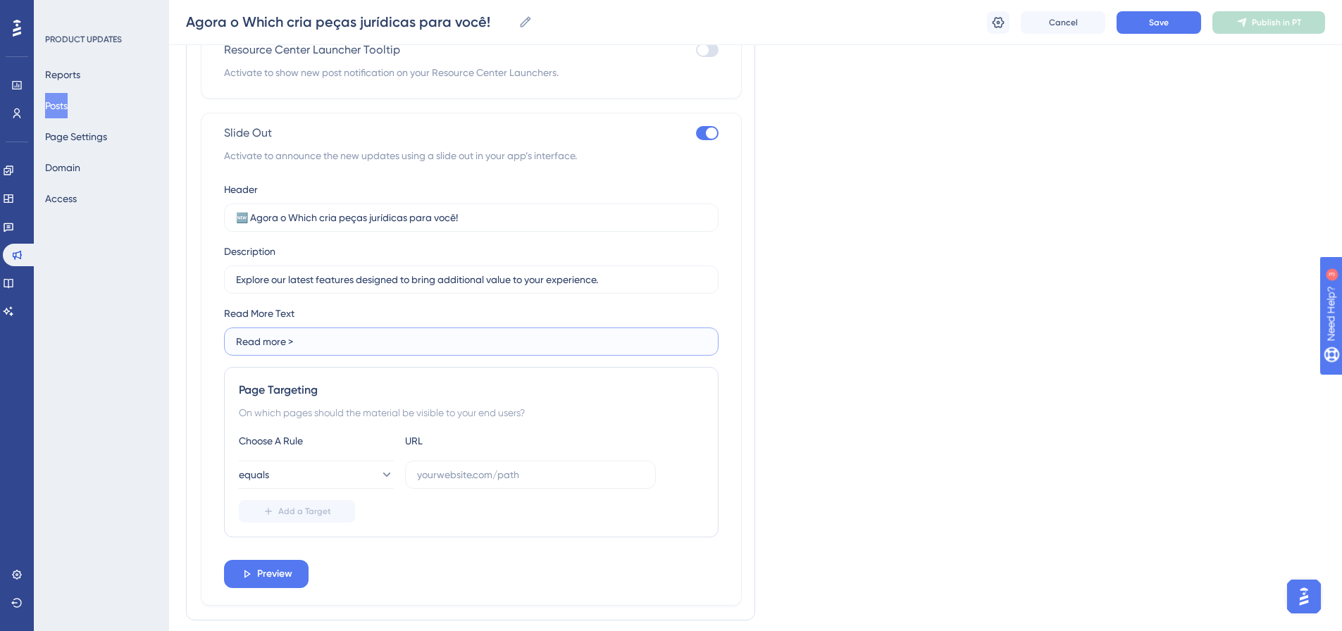
drag, startPoint x: 283, startPoint y: 338, endPoint x: 189, endPoint y: 338, distance: 93.7
click at [189, 338] on div "Boosters Resource Center Launcher Tooltip Activate to show new post notificatio…" at bounding box center [470, 304] width 569 height 634
type input "Leia mais >"
click at [379, 476] on icon at bounding box center [386, 475] width 14 height 14
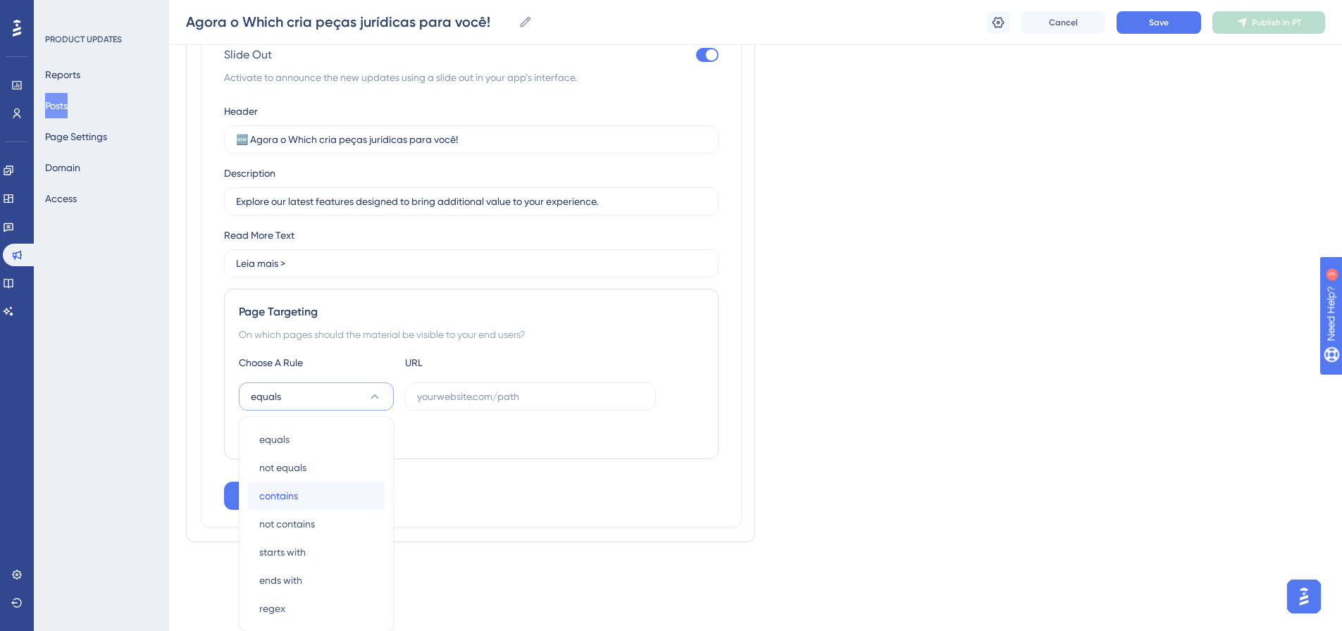
click at [368, 483] on div "contains contains" at bounding box center [316, 496] width 114 height 28
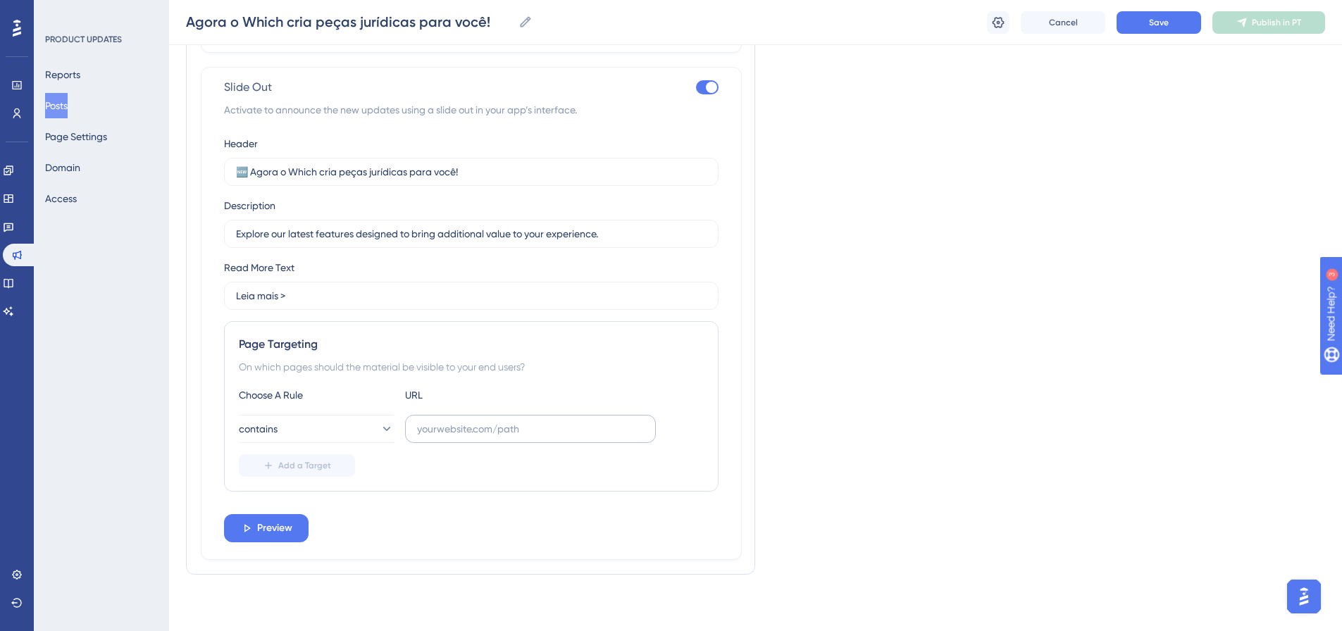
scroll to position [1102, 0]
click at [442, 428] on input "text" at bounding box center [530, 428] width 227 height 15
paste input "https://whichdoc9.com.br/petition"
drag, startPoint x: 455, startPoint y: 430, endPoint x: 408, endPoint y: 431, distance: 47.2
click at [408, 431] on label "https://whichdoc9.com.br/petition" at bounding box center [530, 429] width 251 height 28
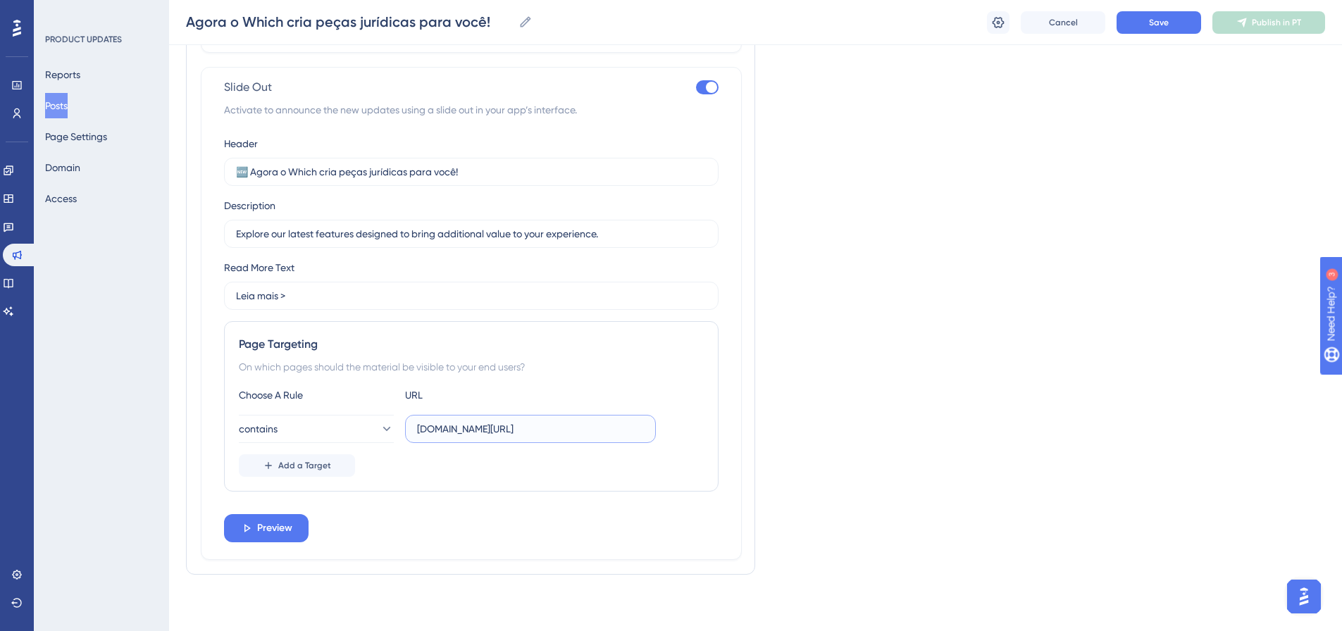
click at [617, 432] on input "whichdoc9.com.br/petition" at bounding box center [530, 428] width 227 height 15
type input "whichdoc9.com.br/petition"
click at [604, 463] on div "Add a Target" at bounding box center [471, 465] width 465 height 23
click at [291, 521] on span "Preview" at bounding box center [274, 528] width 35 height 17
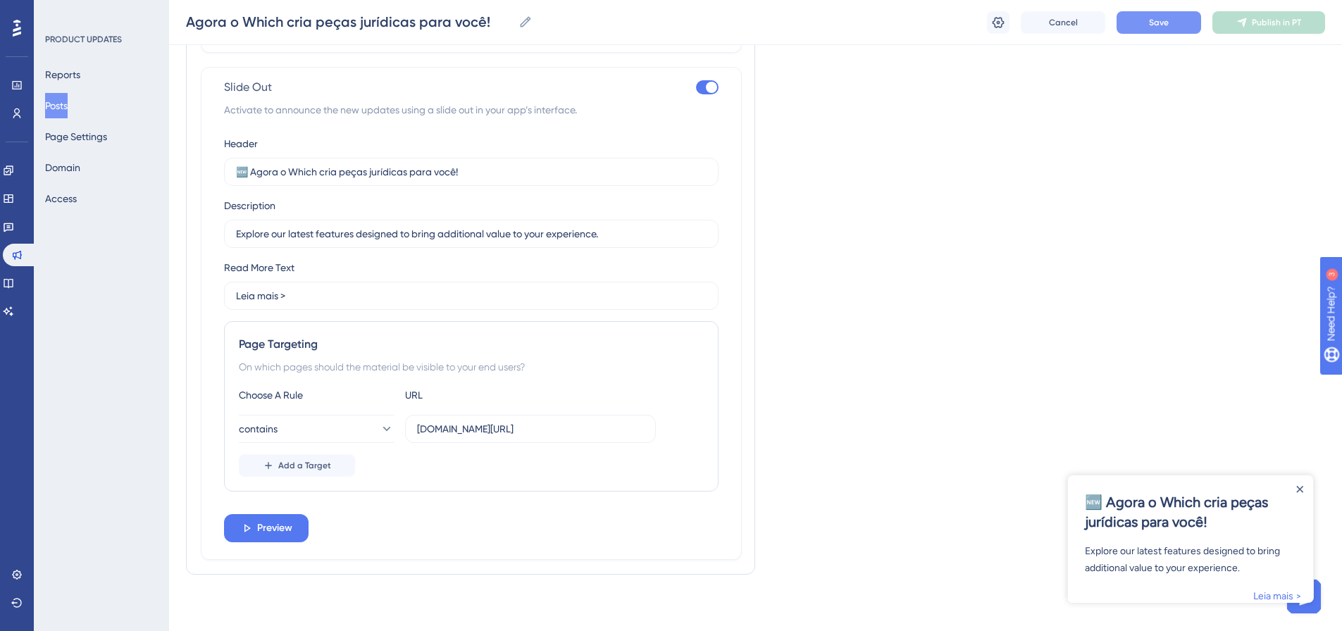
click at [1139, 27] on button "Save" at bounding box center [1158, 22] width 85 height 23
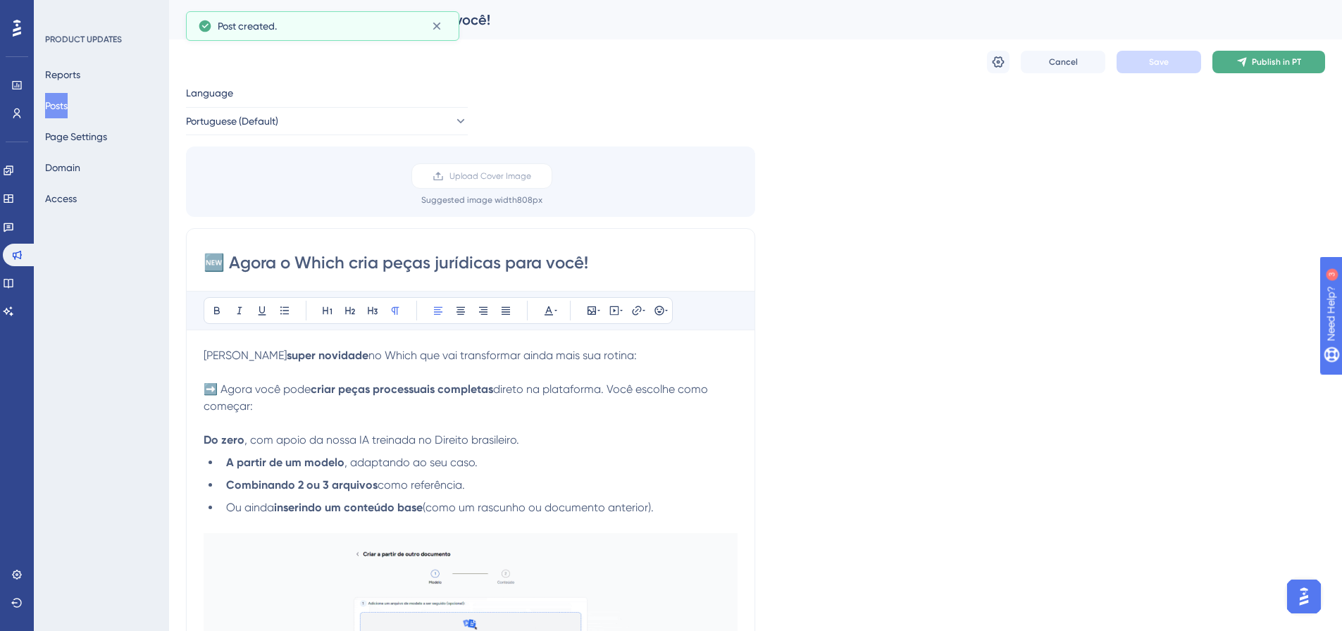
click at [1240, 60] on icon at bounding box center [1241, 62] width 9 height 9
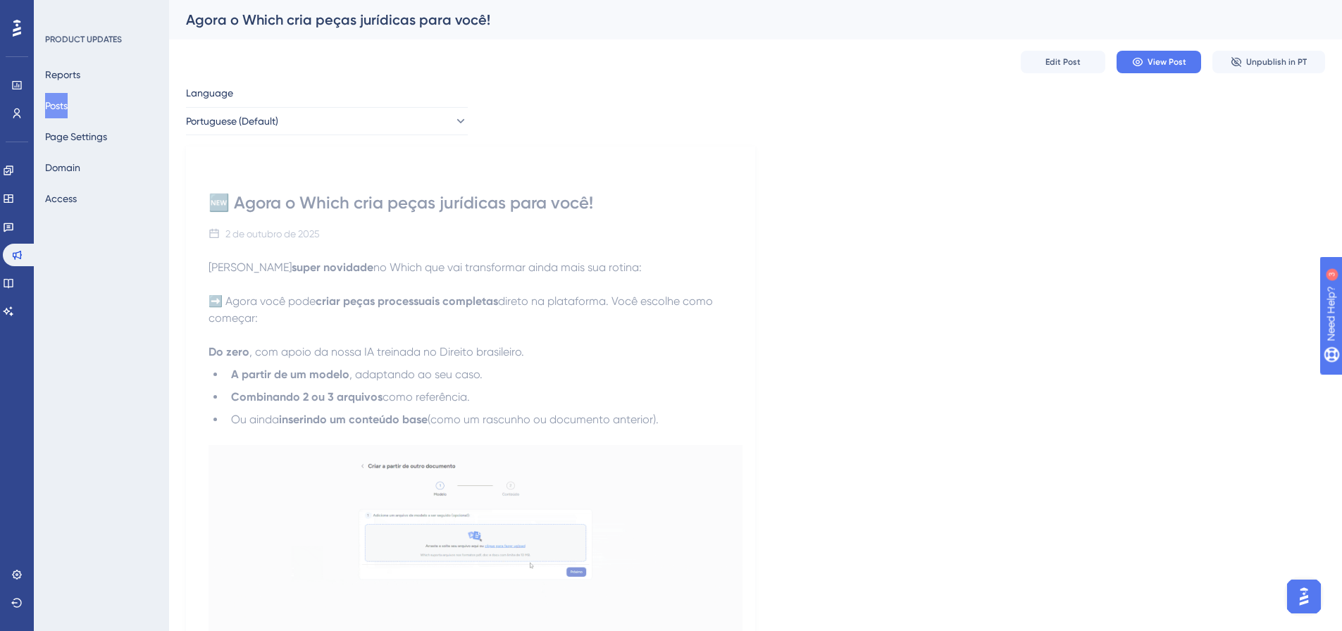
drag, startPoint x: 1095, startPoint y: 427, endPoint x: 722, endPoint y: 565, distance: 397.4
click at [1095, 427] on div "🆕 Agora o Which cria peças jurídicas para você! 2 de outubro de 2025 Temos uma …" at bounding box center [755, 527] width 1139 height 760
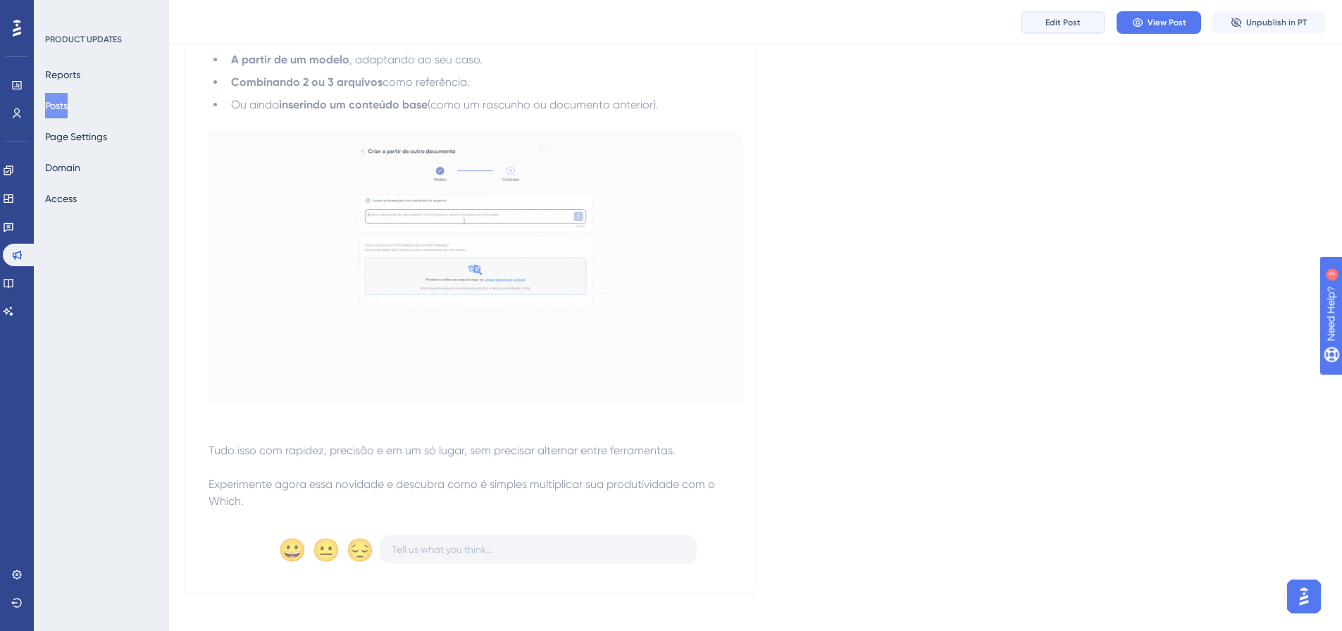
click at [1059, 31] on button "Edit Post" at bounding box center [1063, 22] width 85 height 23
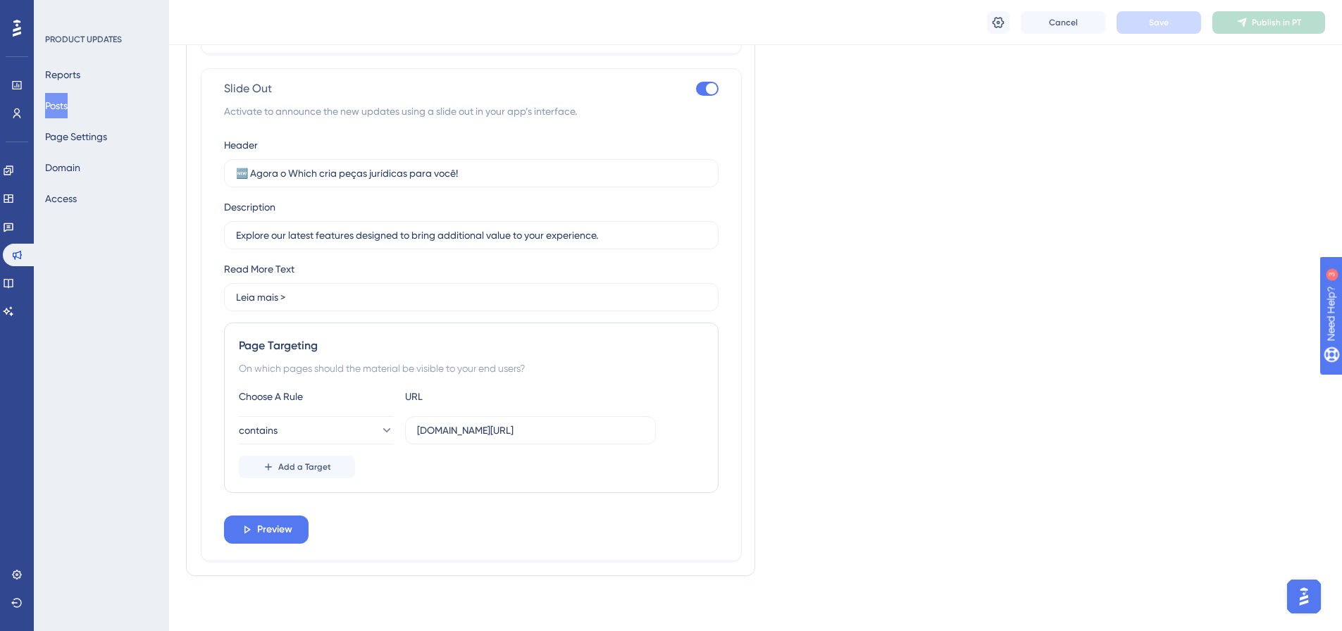
scroll to position [1102, 0]
click at [326, 463] on span "Add a Target" at bounding box center [304, 465] width 53 height 11
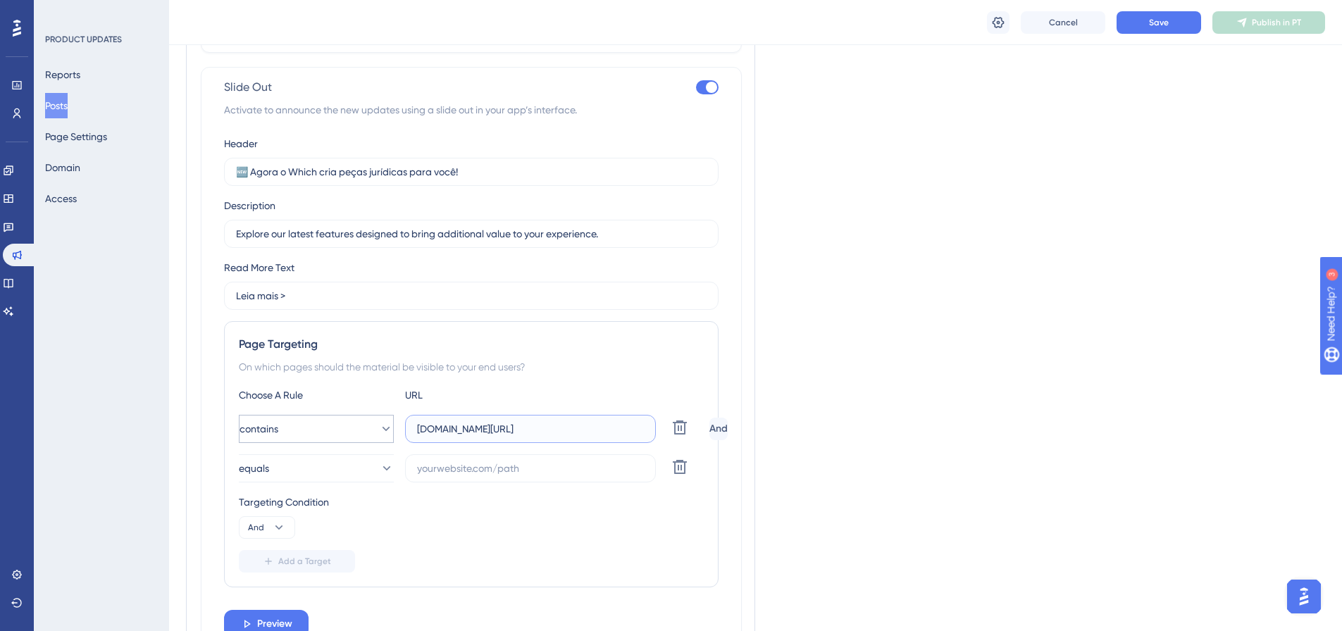
drag, startPoint x: 499, startPoint y: 426, endPoint x: 382, endPoint y: 428, distance: 116.9
click at [382, 428] on div "contains whichdoc9.com.br/petition Delete" at bounding box center [471, 429] width 465 height 28
click at [463, 472] on input "text" at bounding box center [530, 468] width 227 height 15
paste input "whichdoc9.com.br"
type input "whichdoc9.com.br"
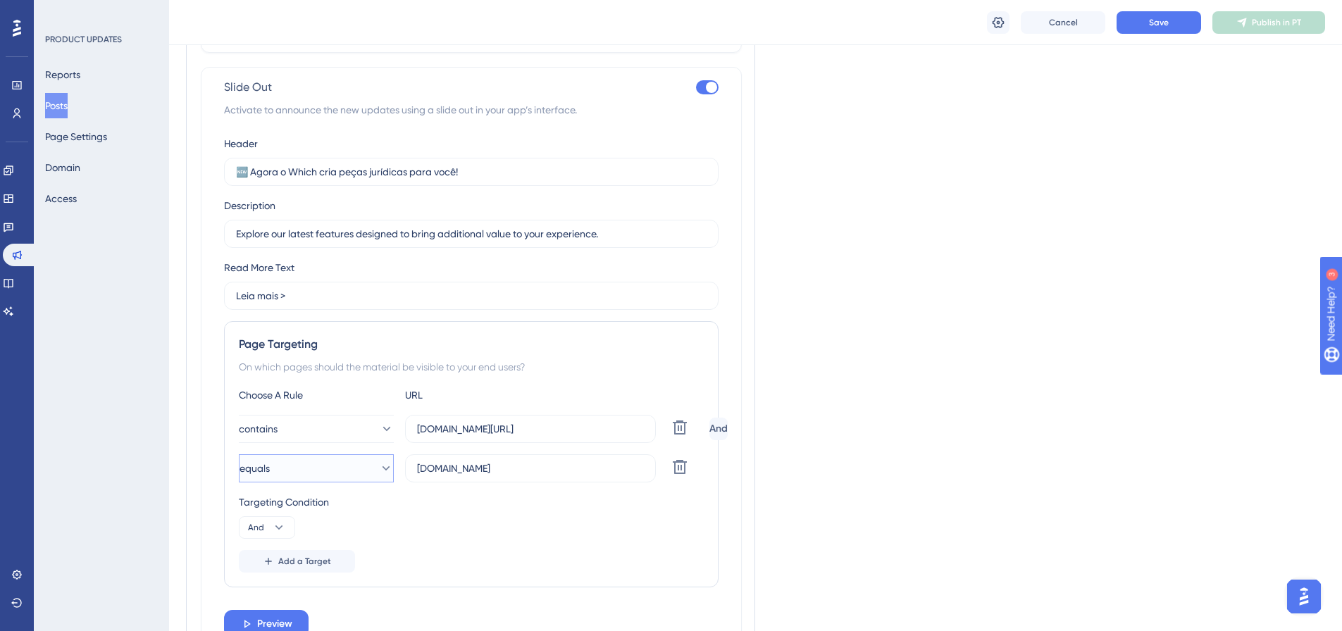
click at [362, 474] on button "equals" at bounding box center [316, 468] width 155 height 28
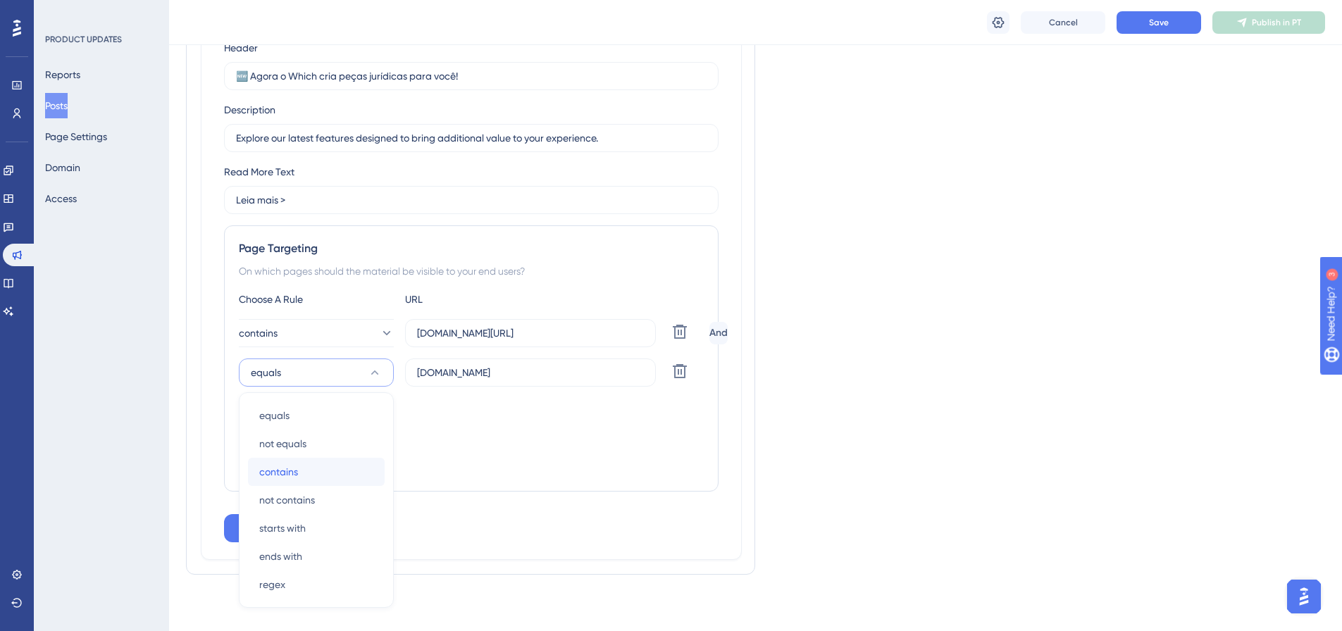
click at [357, 474] on div "contains contains" at bounding box center [316, 472] width 114 height 28
click at [284, 433] on icon at bounding box center [279, 432] width 14 height 14
click at [270, 494] on div "Or Or" at bounding box center [267, 500] width 27 height 28
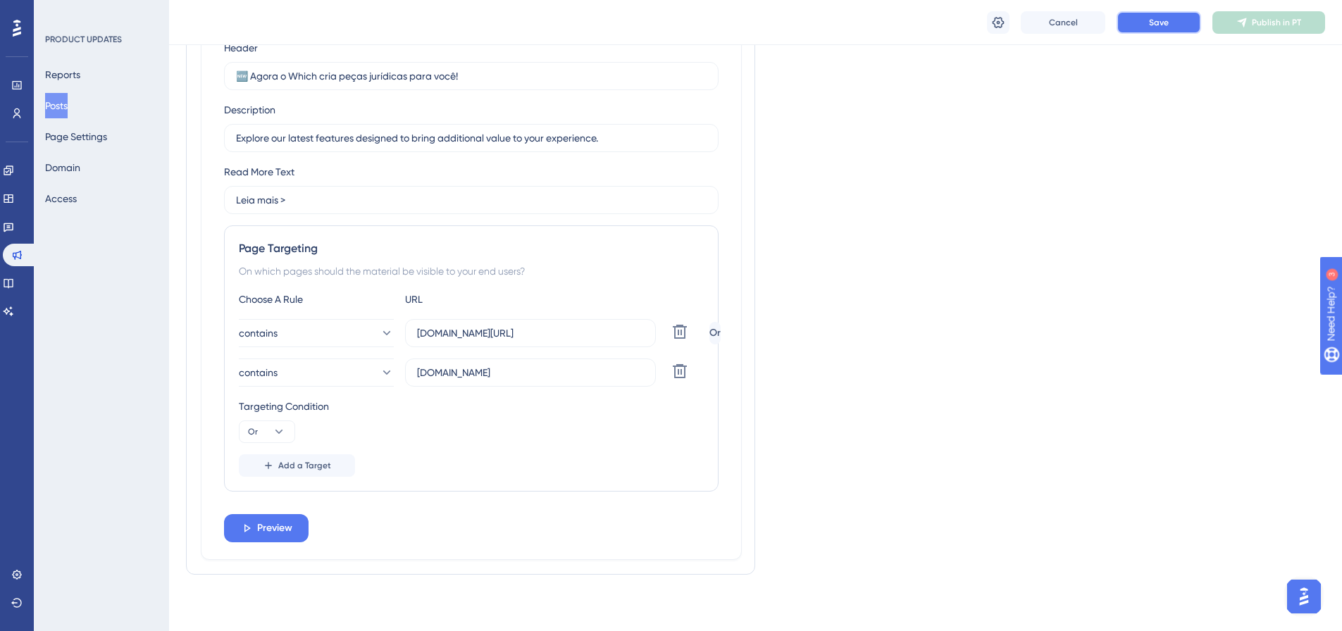
click at [1131, 29] on button "Save" at bounding box center [1158, 22] width 85 height 23
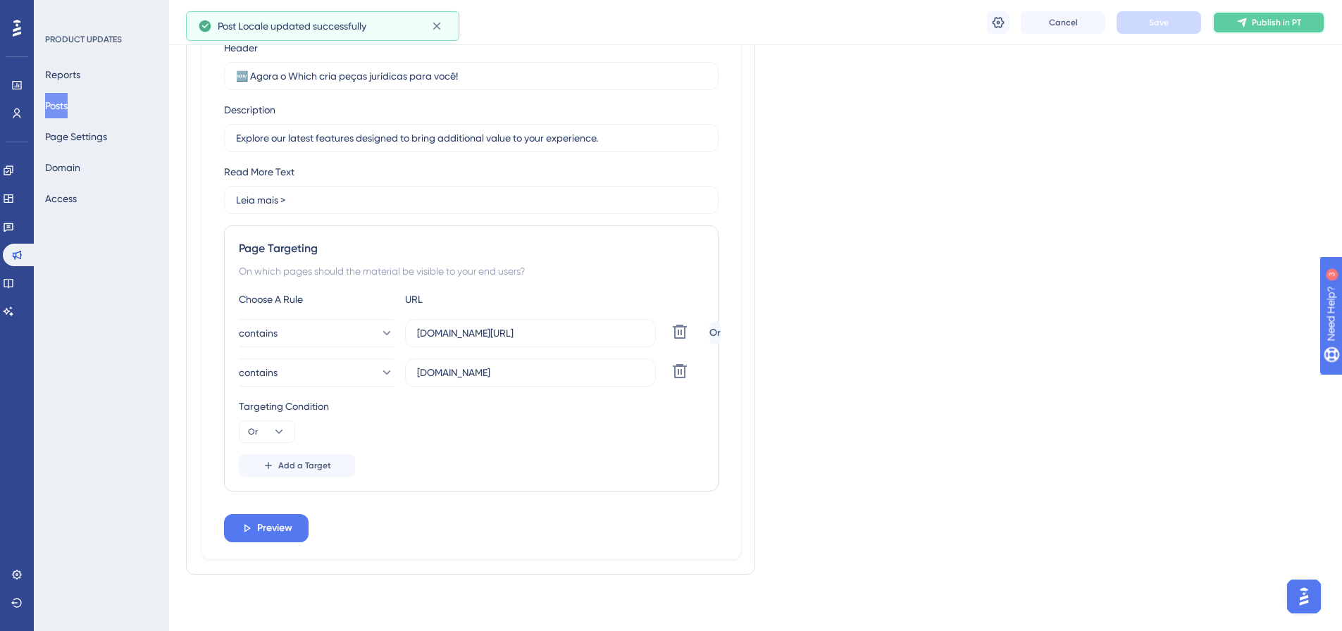
click at [1243, 30] on button "Publish in PT" at bounding box center [1268, 22] width 113 height 23
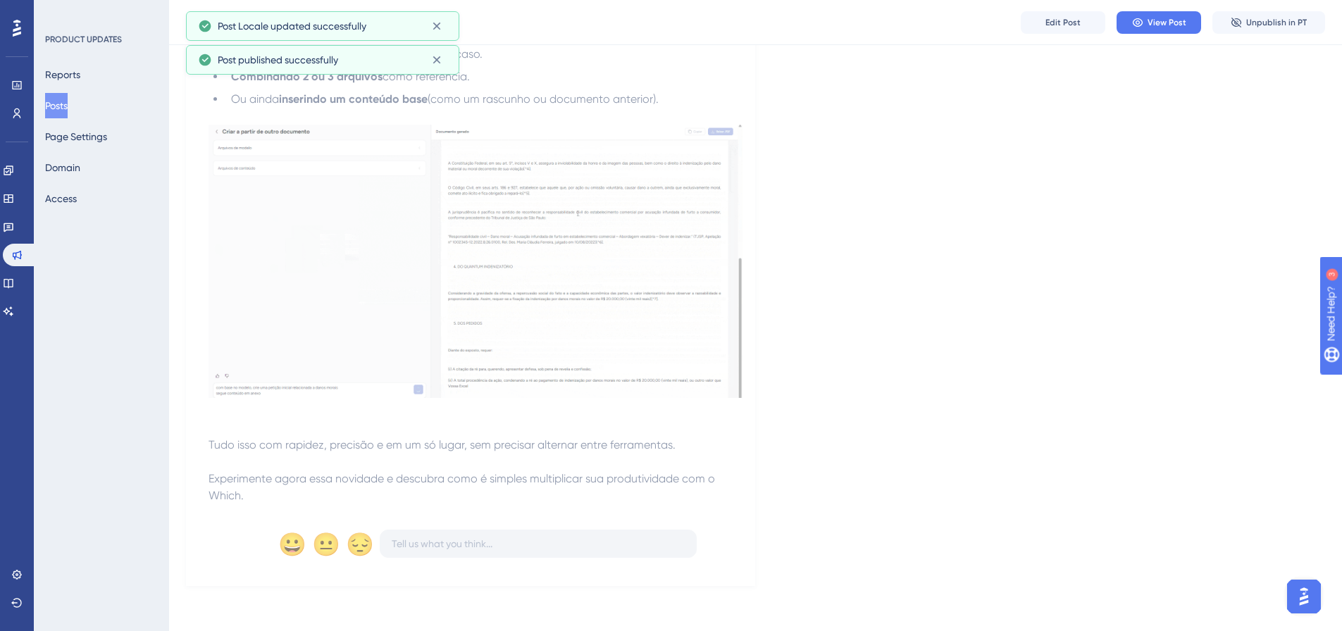
scroll to position [326, 0]
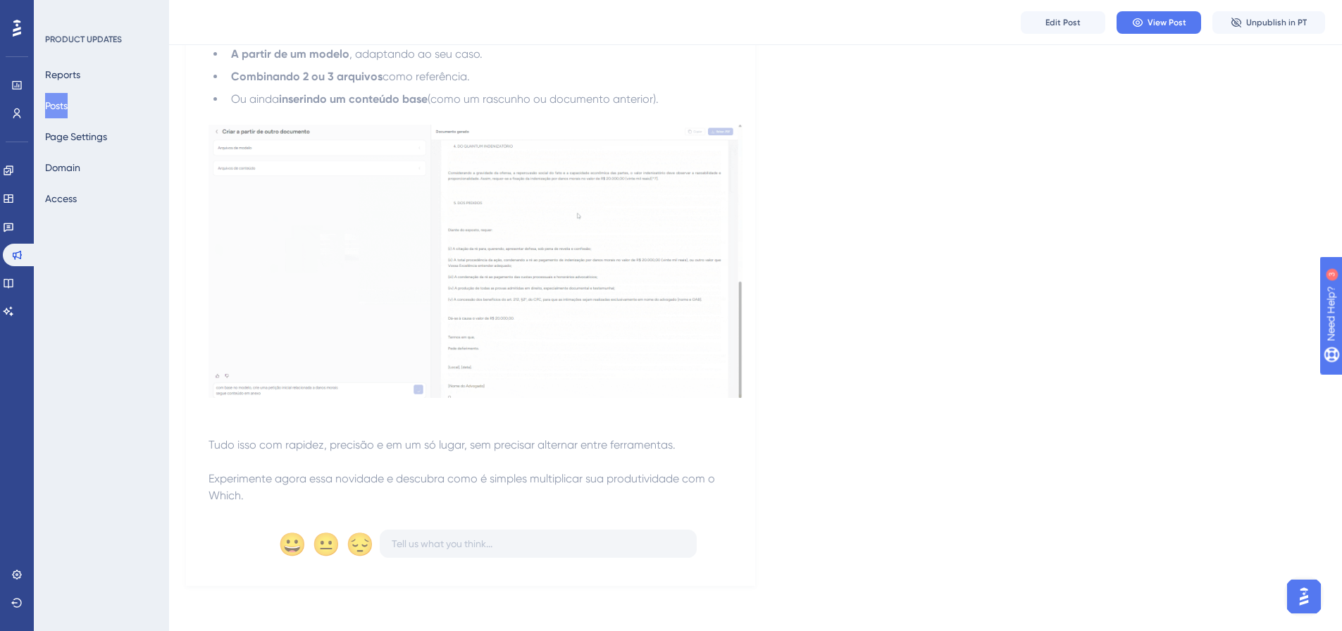
click at [68, 109] on button "Posts" at bounding box center [56, 105] width 23 height 25
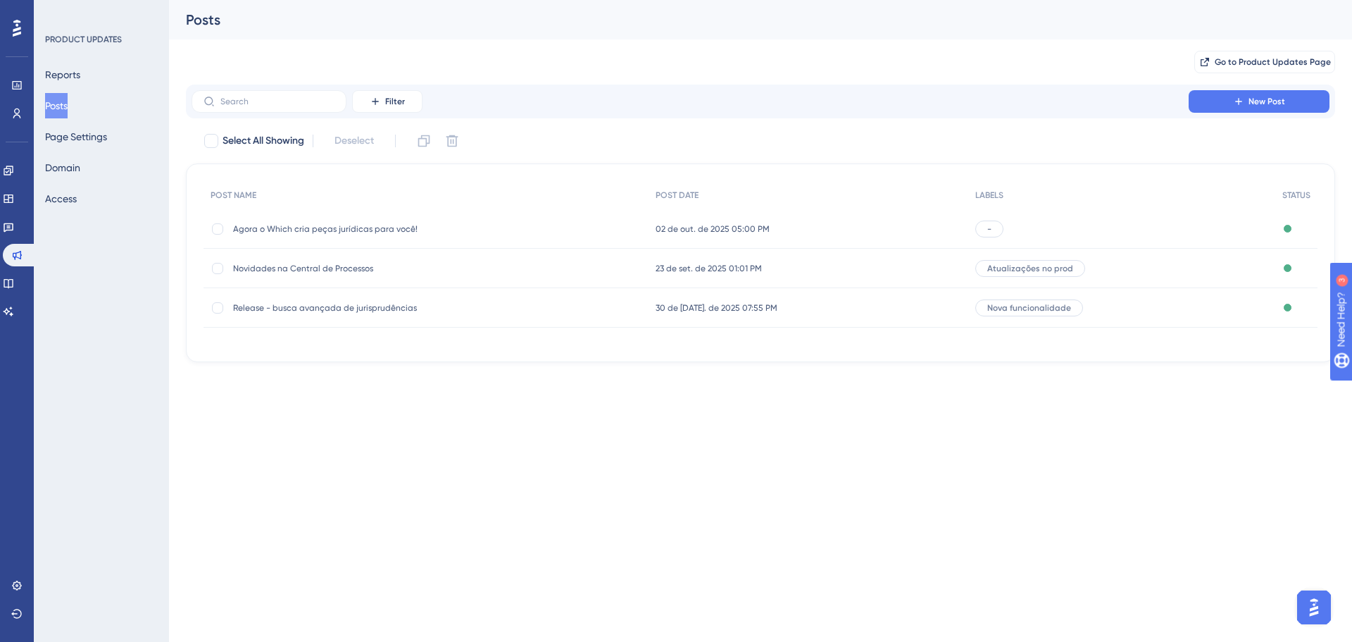
click at [316, 277] on div "Novidades na Central de Processos Novidades na Central de Processos" at bounding box center [345, 268] width 225 height 39
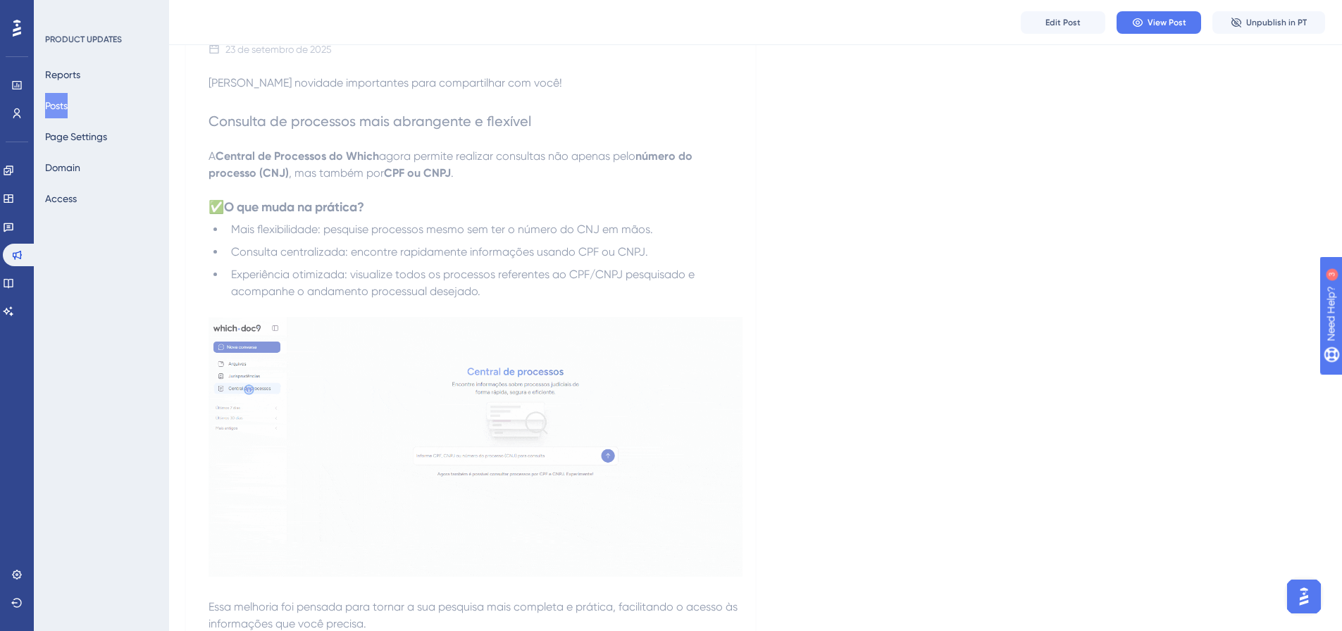
scroll to position [197, 0]
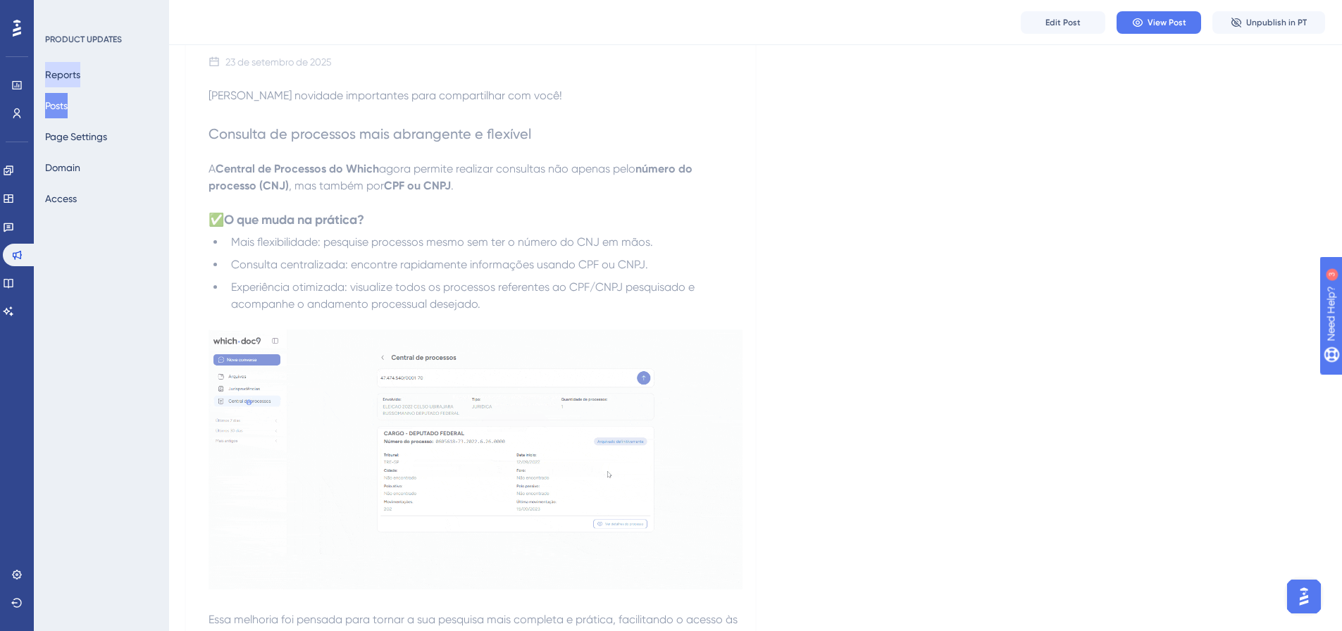
click at [80, 77] on button "Reports" at bounding box center [62, 74] width 35 height 25
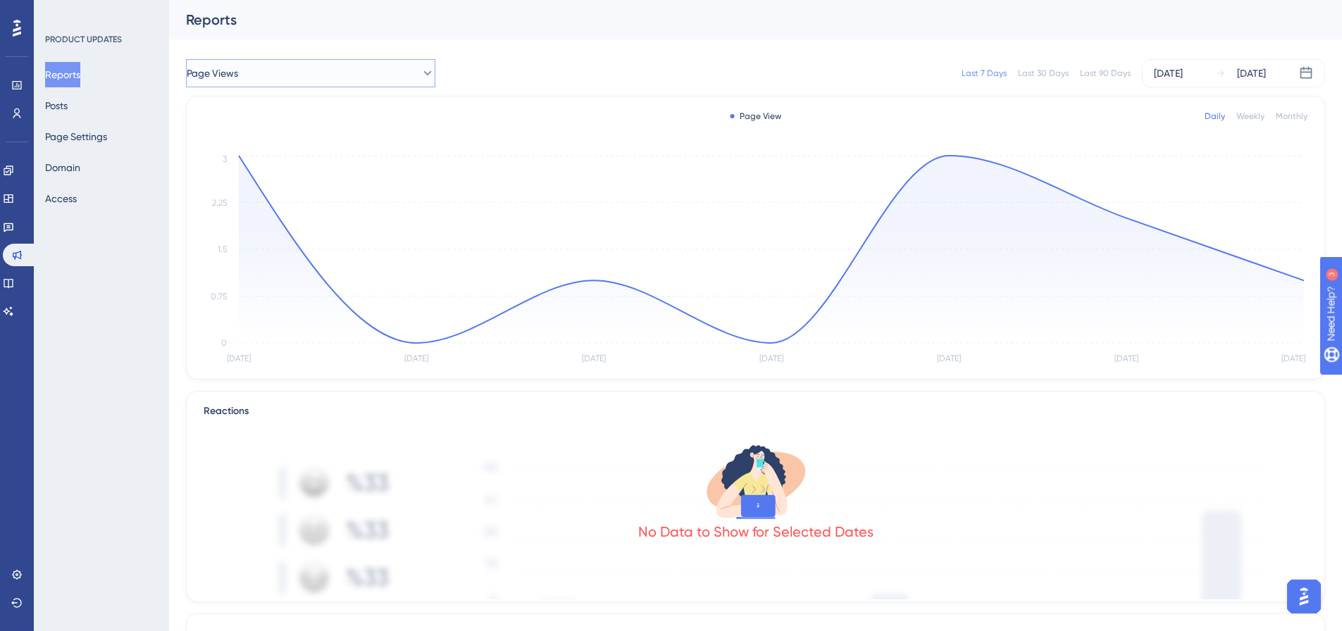
click at [385, 66] on button "Page Views" at bounding box center [310, 73] width 249 height 28
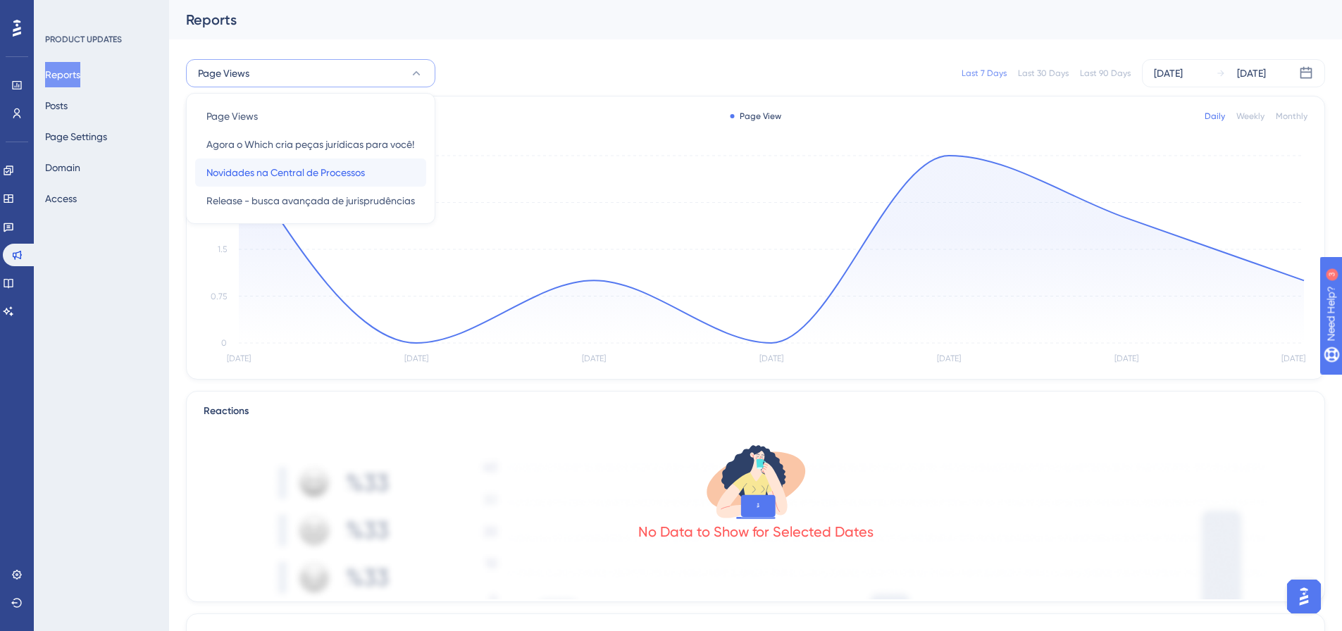
click at [395, 163] on div "Novidades na Central de Processos Novidades na Central de Processos" at bounding box center [310, 172] width 208 height 28
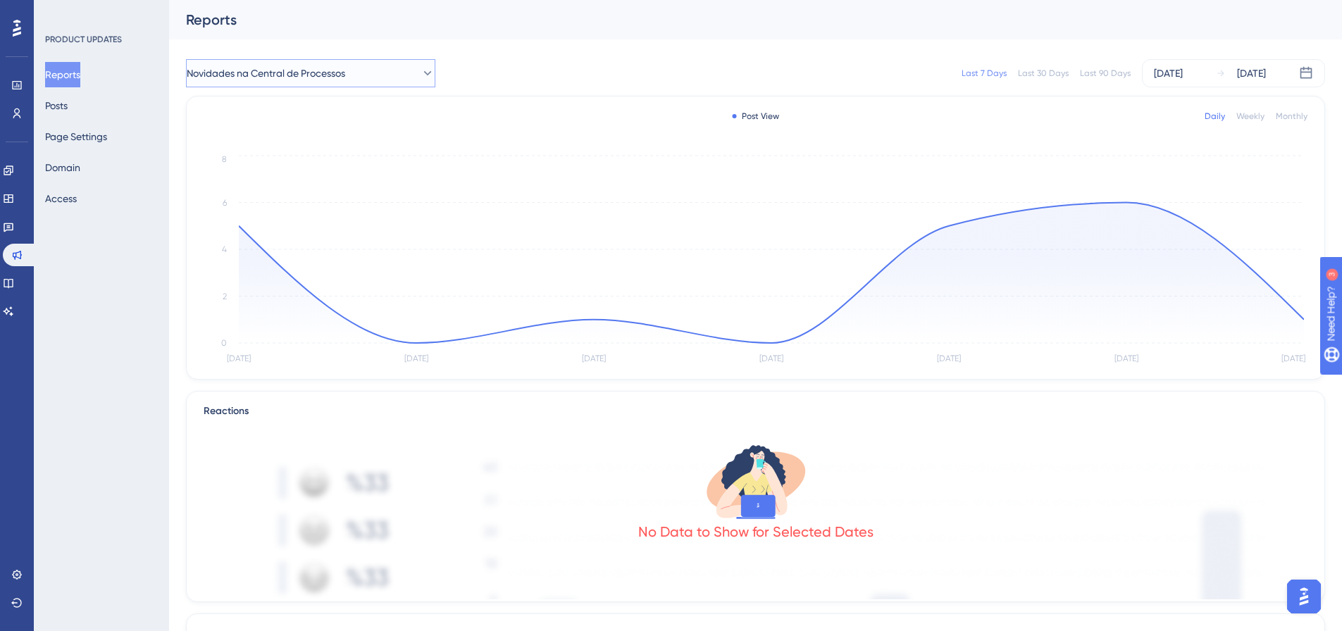
click at [237, 68] on span "Novidades na Central de Processos" at bounding box center [266, 73] width 158 height 17
click at [289, 148] on span "Agora o Which cria peças jurídicas para você!" at bounding box center [310, 144] width 208 height 17
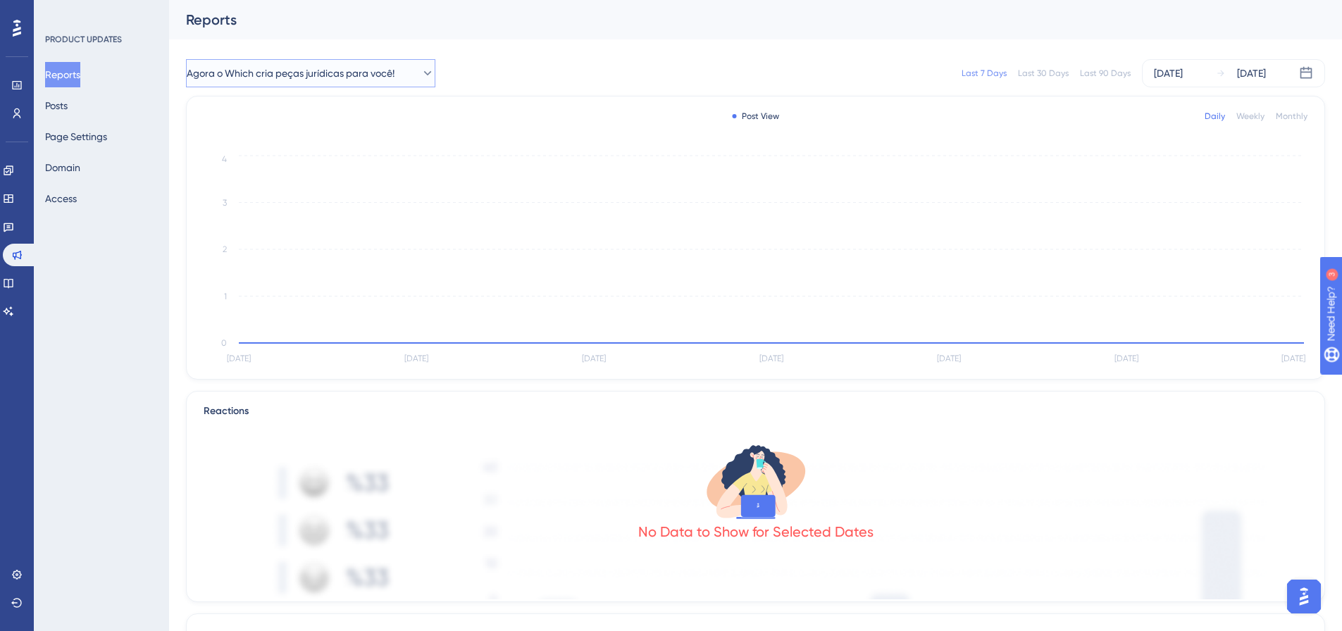
click at [330, 73] on span "Agora o Which cria peças jurídicas para você!" at bounding box center [291, 73] width 208 height 17
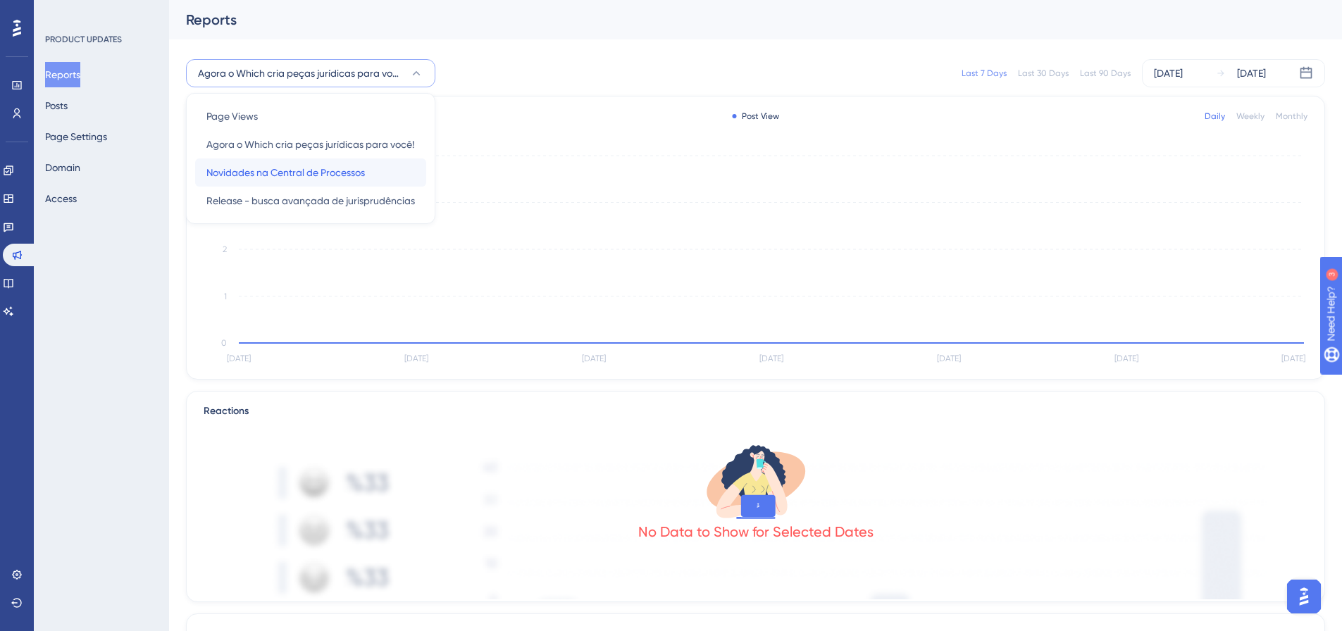
click at [365, 168] on span "Novidades na Central de Processos" at bounding box center [285, 172] width 158 height 17
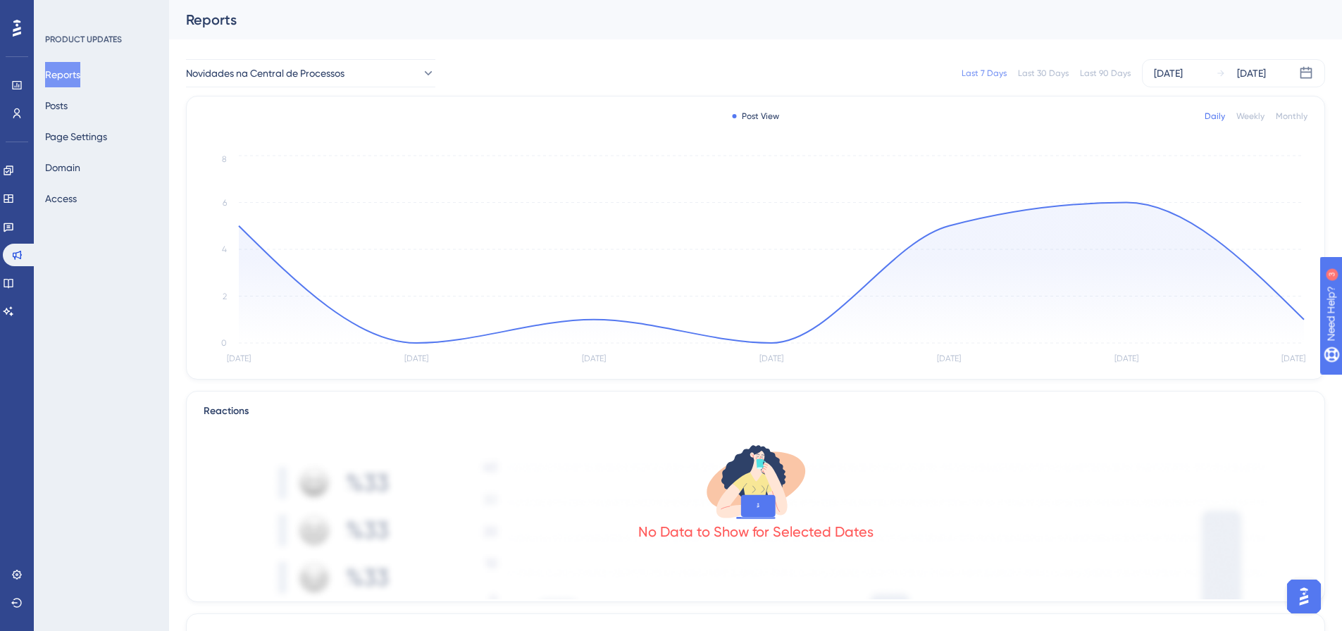
click at [1247, 111] on div "Weekly" at bounding box center [1250, 116] width 28 height 11
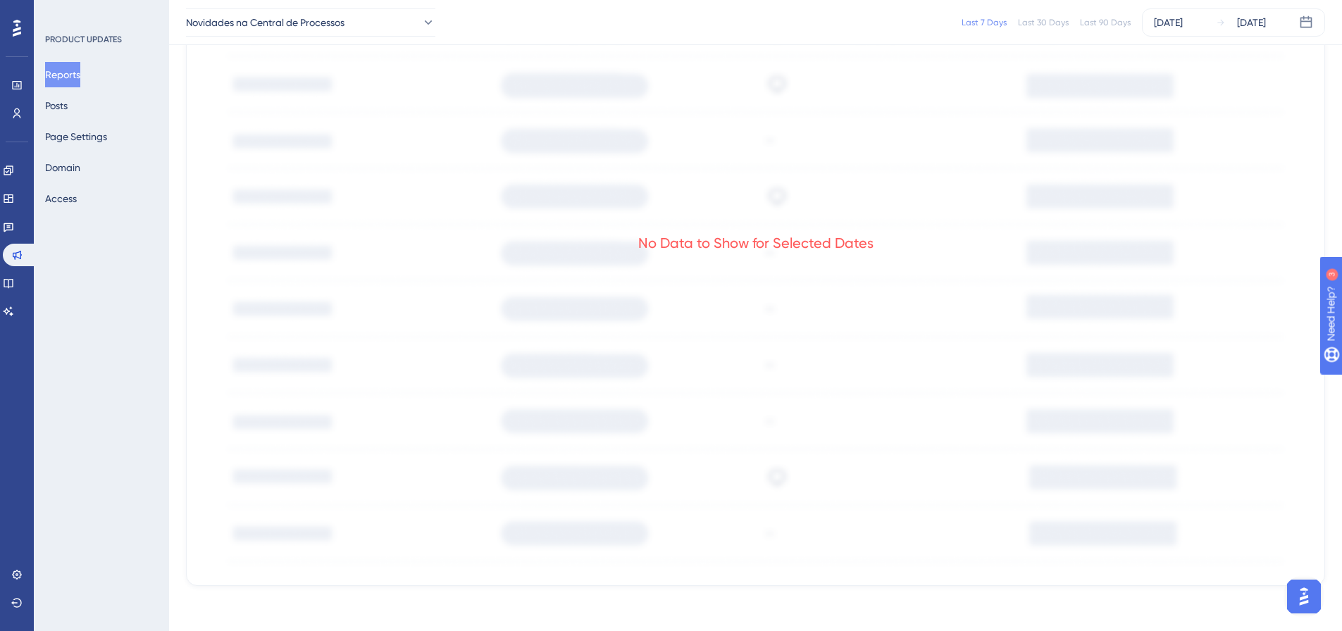
scroll to position [699, 0]
click at [68, 107] on button "Posts" at bounding box center [56, 105] width 23 height 25
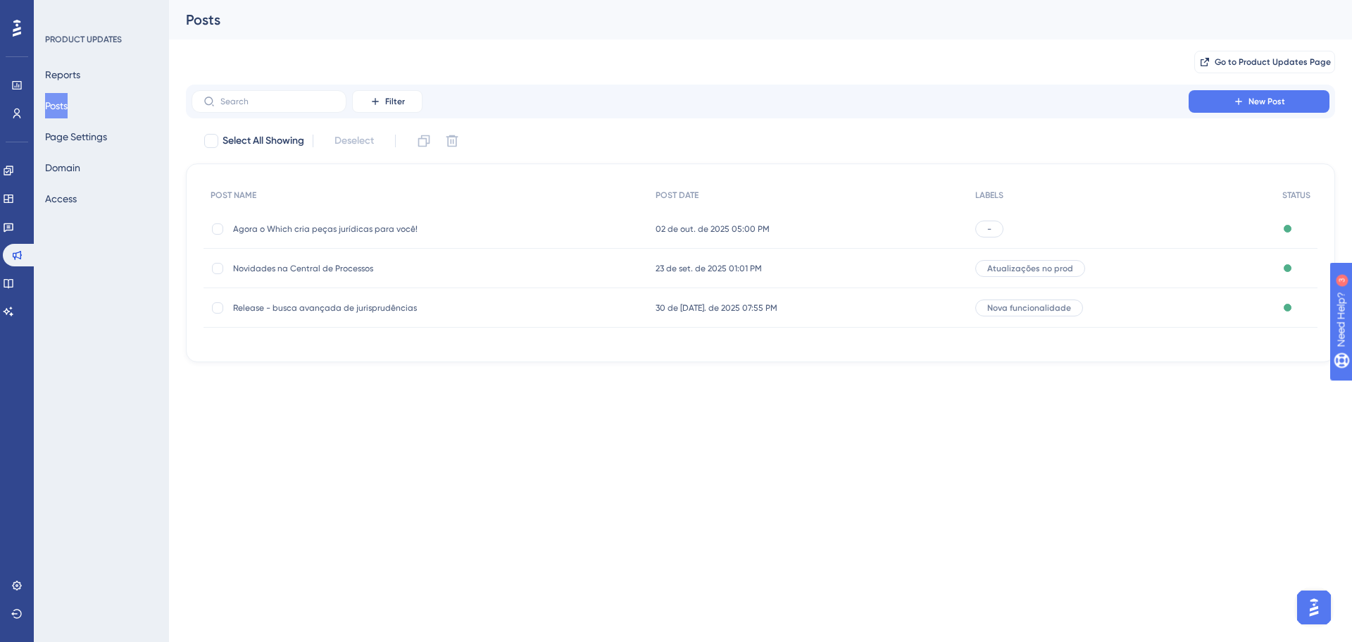
click at [404, 224] on span "Agora o Which cria peças jurídicas para você!" at bounding box center [345, 228] width 225 height 11
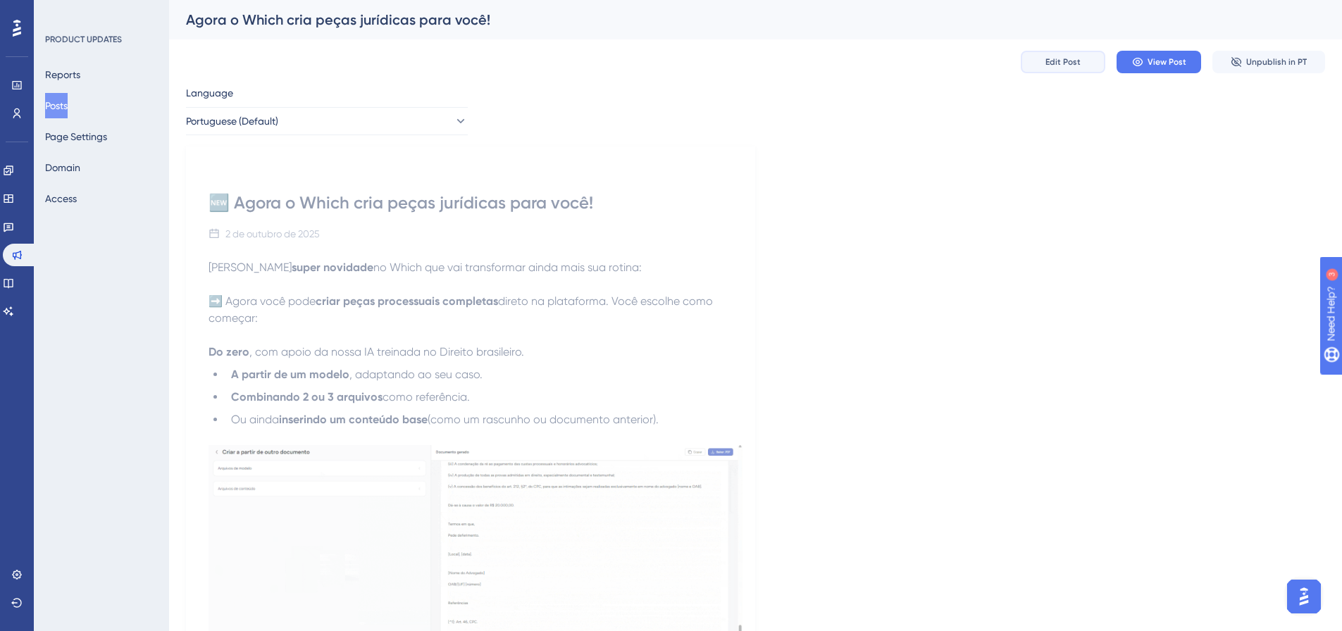
click at [1076, 69] on button "Edit Post" at bounding box center [1063, 62] width 85 height 23
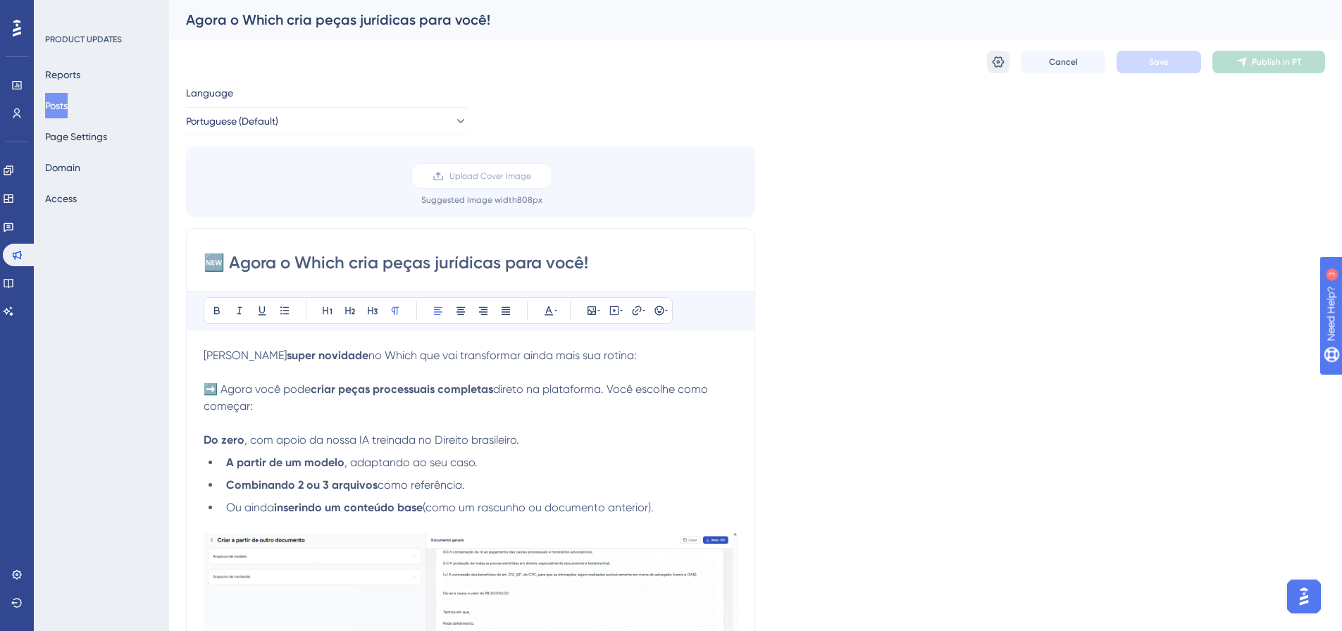
click at [1002, 58] on icon at bounding box center [998, 62] width 14 height 14
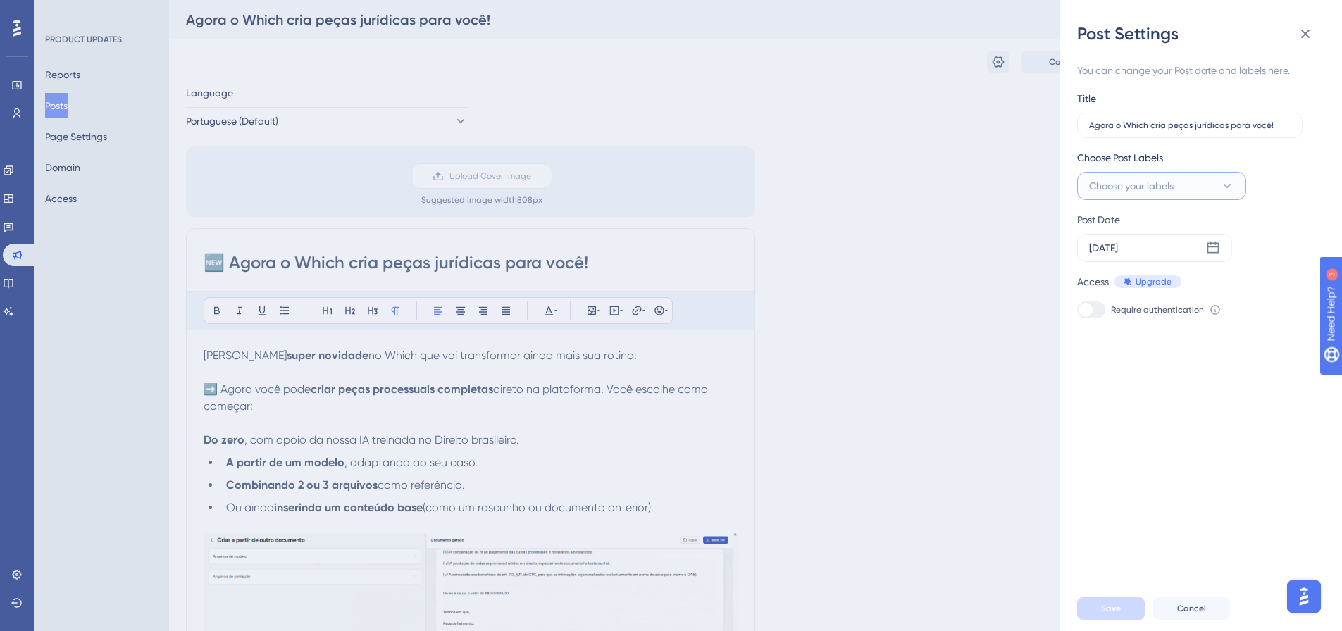
click at [1192, 189] on button "Choose your labels" at bounding box center [1161, 186] width 169 height 28
click at [1185, 298] on input "Nova funcionalidade" at bounding box center [1174, 301] width 97 height 18
click at [1092, 298] on div at bounding box center [1093, 299] width 11 height 11
checkbox input "true"
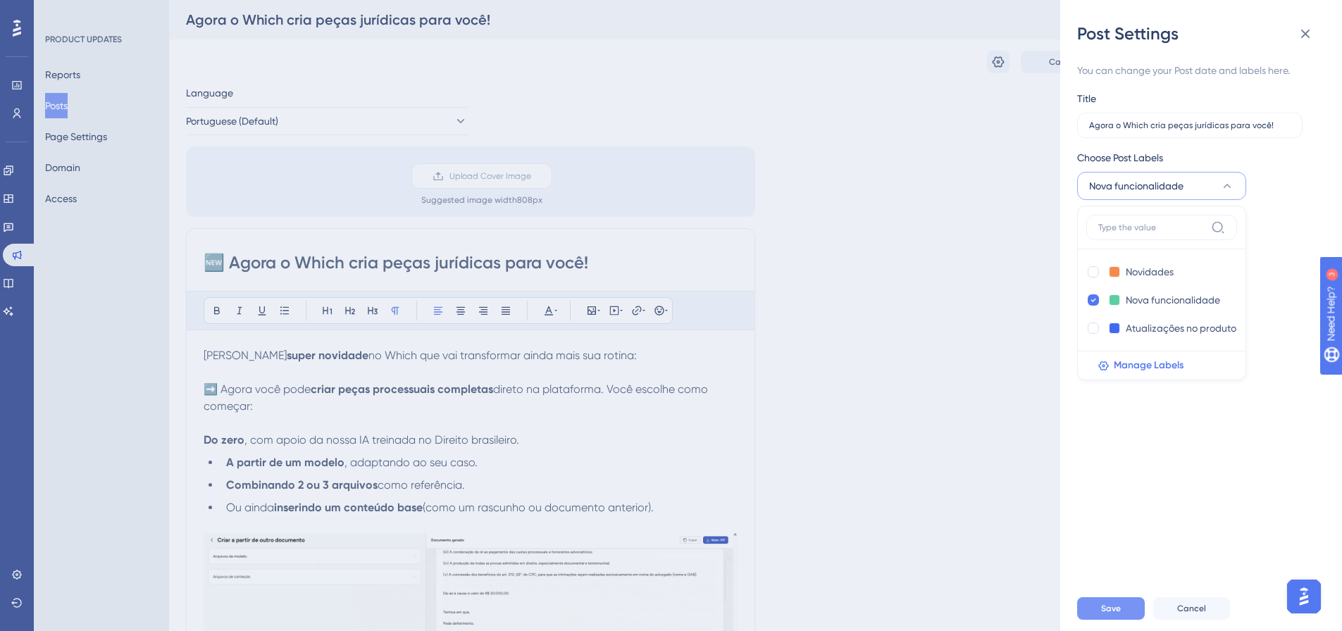
click at [1119, 614] on span "Save" at bounding box center [1111, 608] width 20 height 11
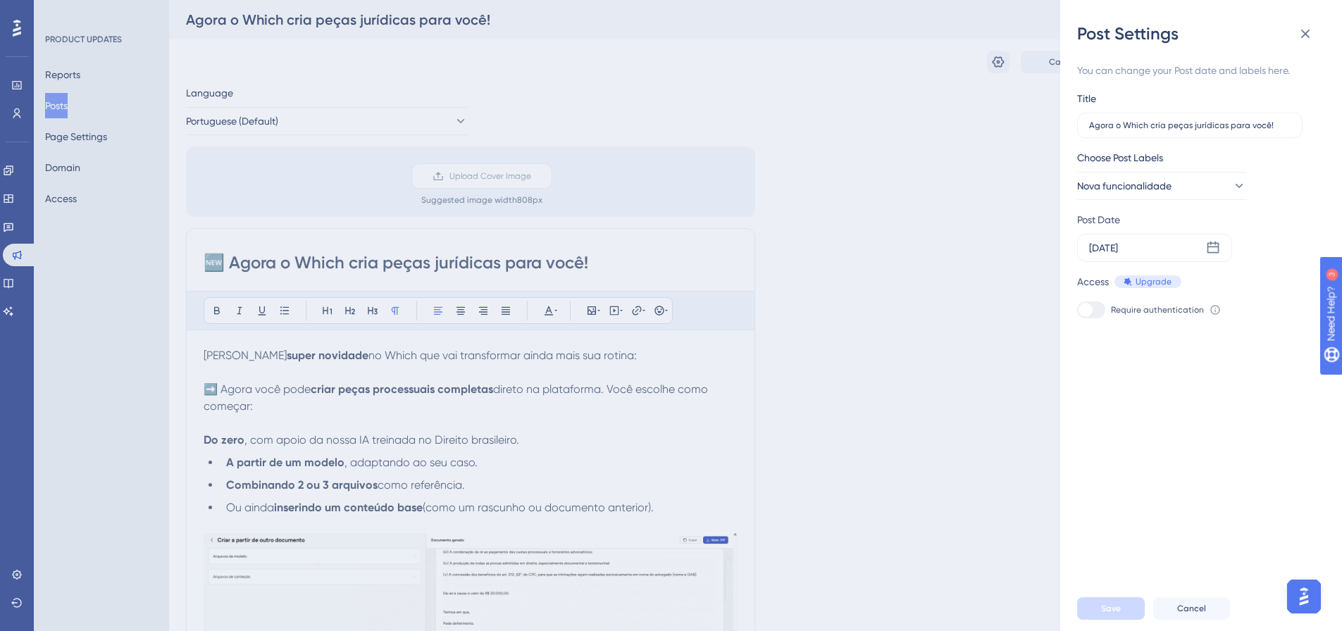
click at [1100, 312] on div at bounding box center [1091, 309] width 28 height 17
click at [1308, 46] on button at bounding box center [1305, 34] width 28 height 28
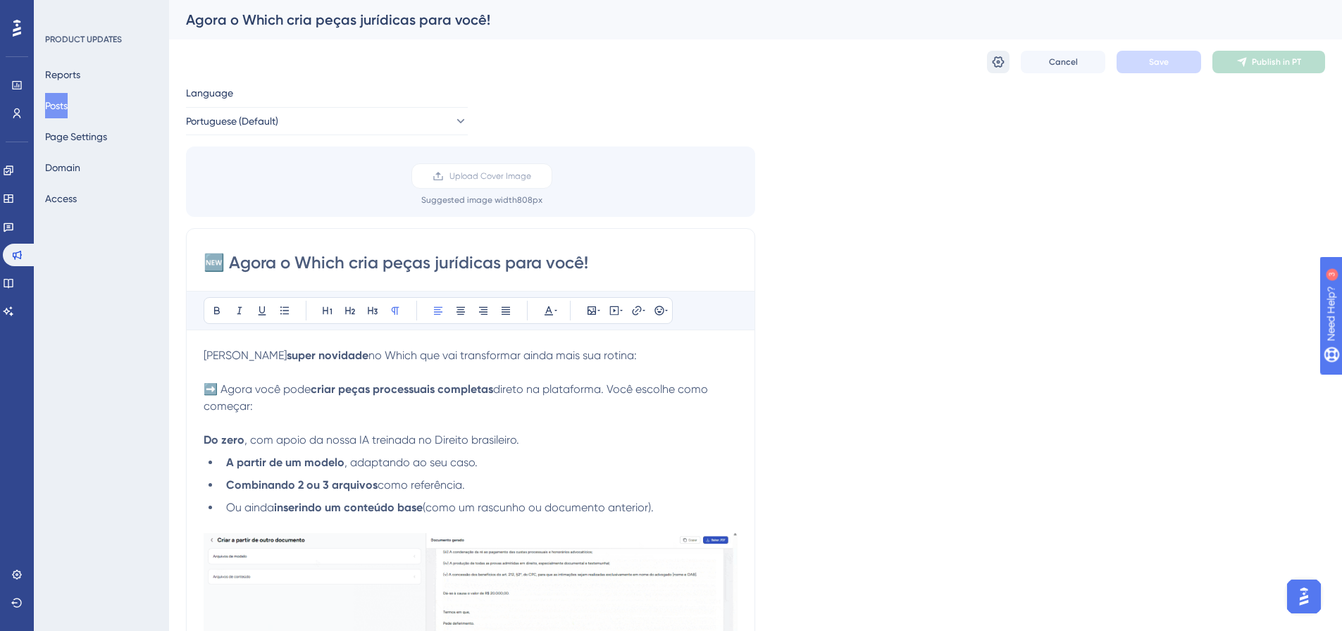
click at [995, 57] on icon at bounding box center [998, 61] width 12 height 11
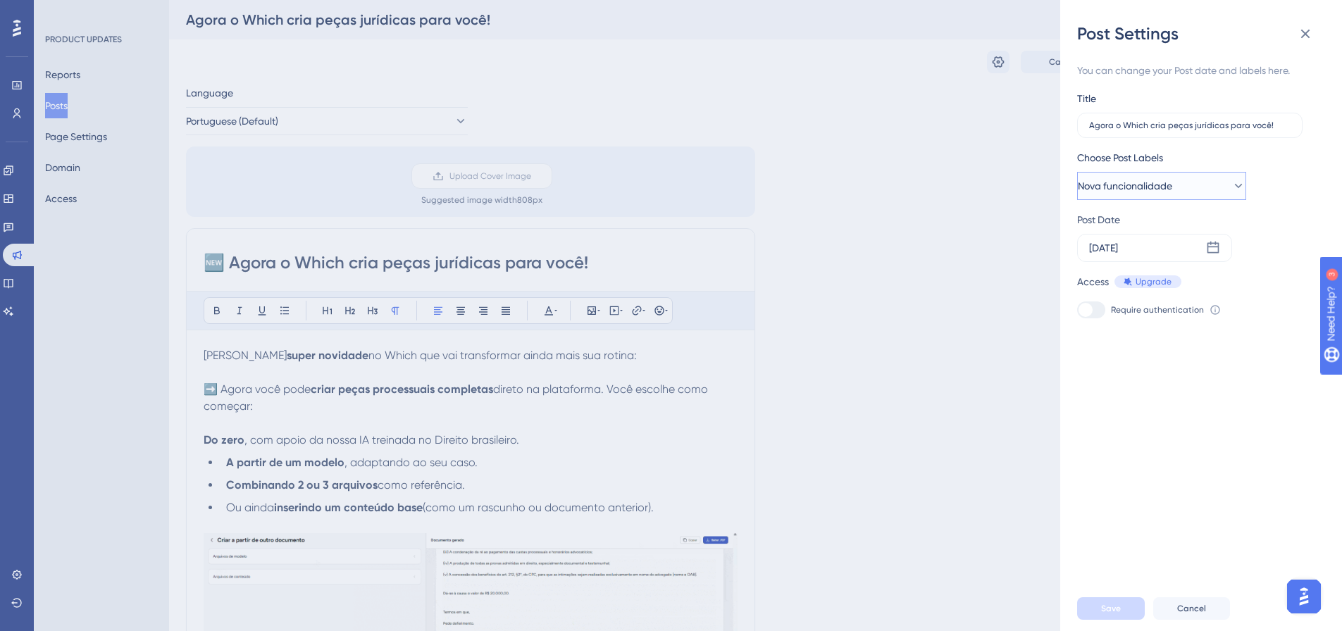
click at [1172, 192] on span "Nova funcionalidade" at bounding box center [1125, 186] width 94 height 17
click at [1178, 192] on span "Nova funcionalidade" at bounding box center [1136, 186] width 94 height 17
click at [1218, 251] on icon at bounding box center [1213, 248] width 12 height 12
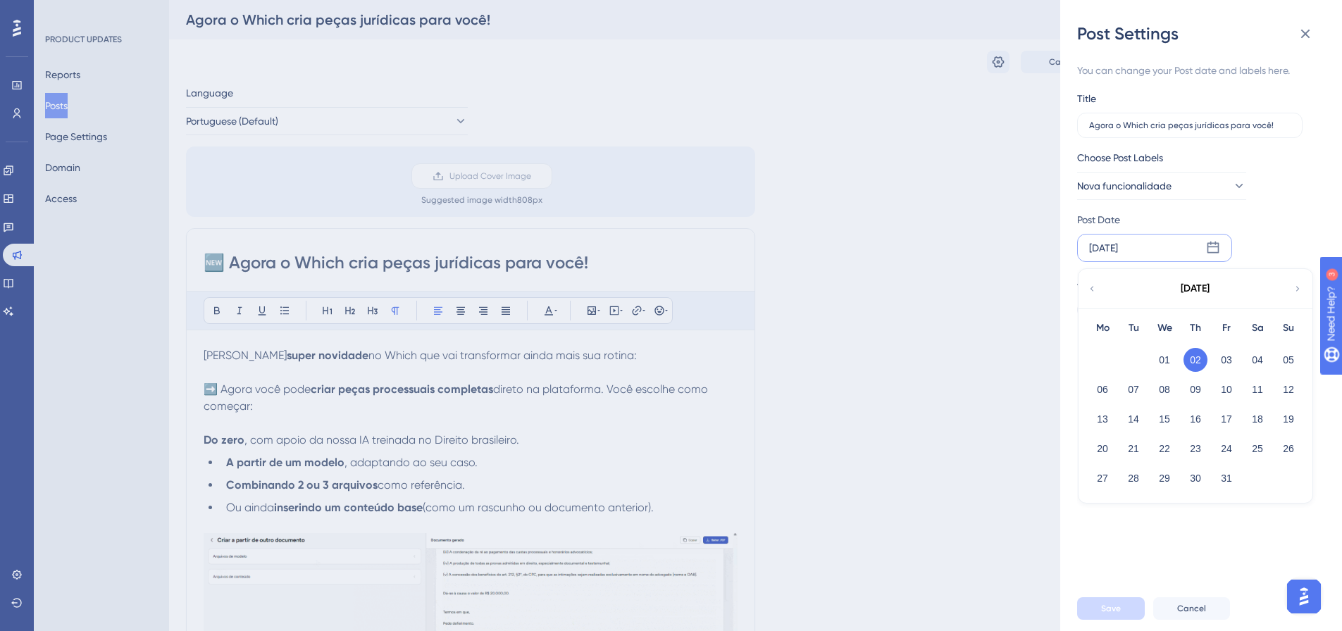
click at [1197, 363] on button "02" at bounding box center [1195, 360] width 24 height 24
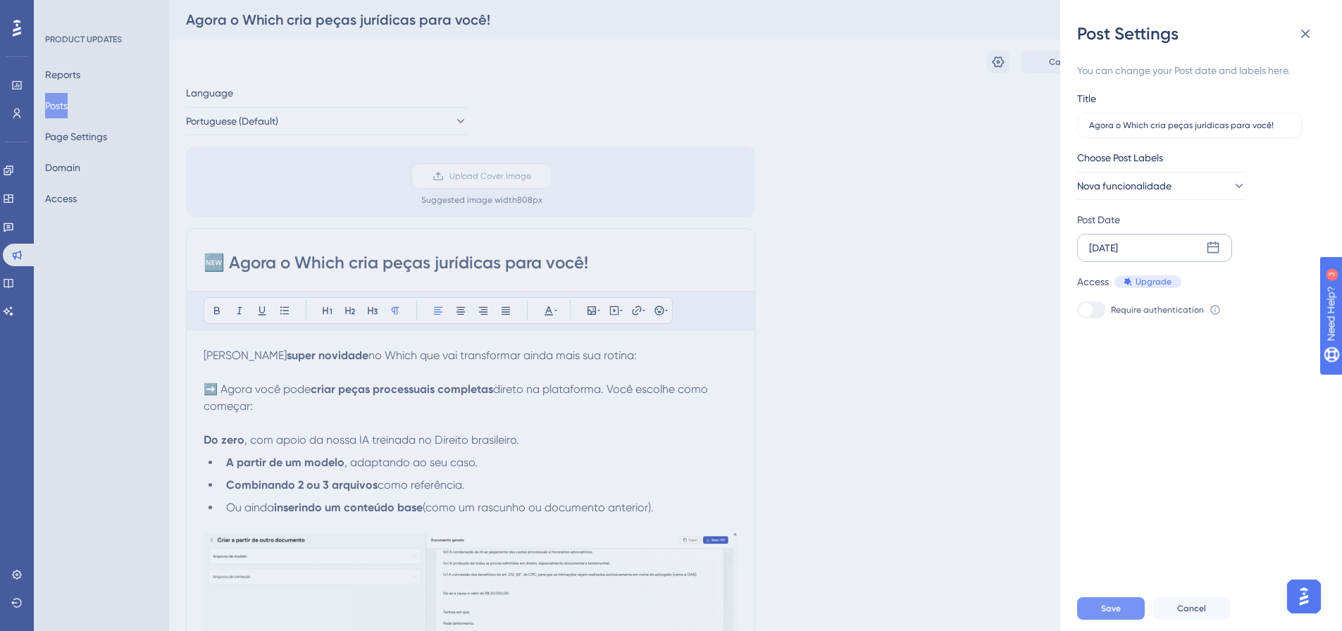
click at [1112, 612] on button "Save" at bounding box center [1111, 608] width 68 height 23
click at [1304, 38] on icon at bounding box center [1305, 33] width 17 height 17
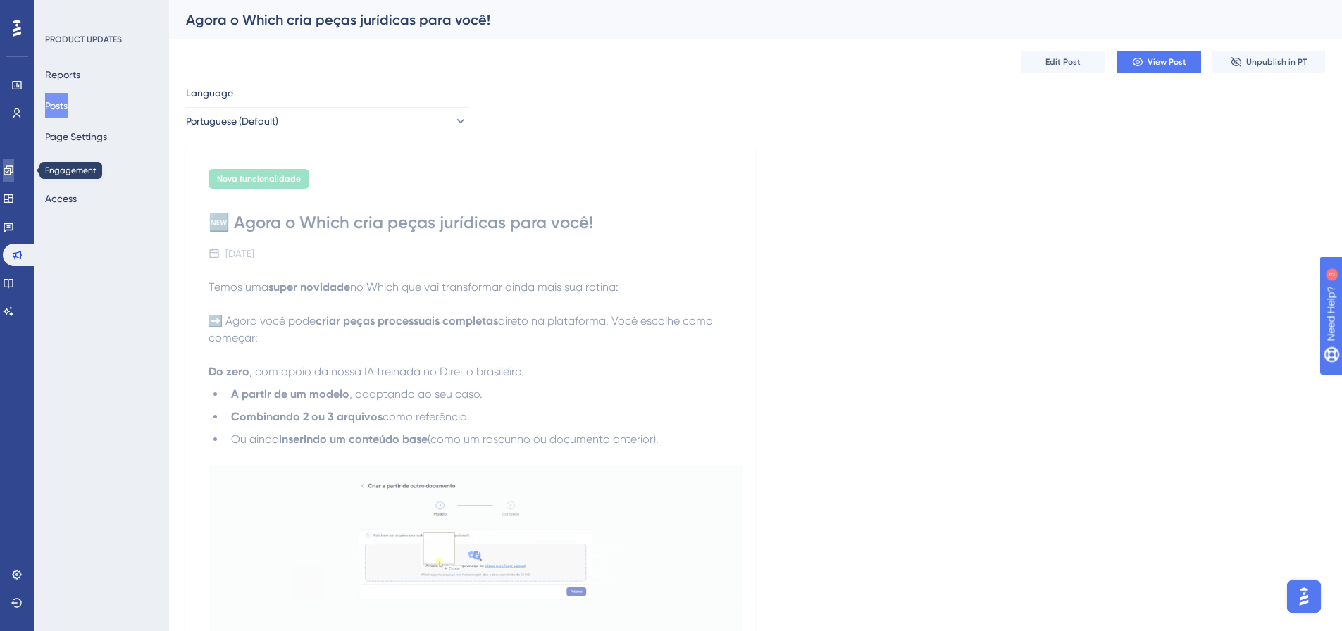
click at [14, 178] on link at bounding box center [8, 170] width 11 height 23
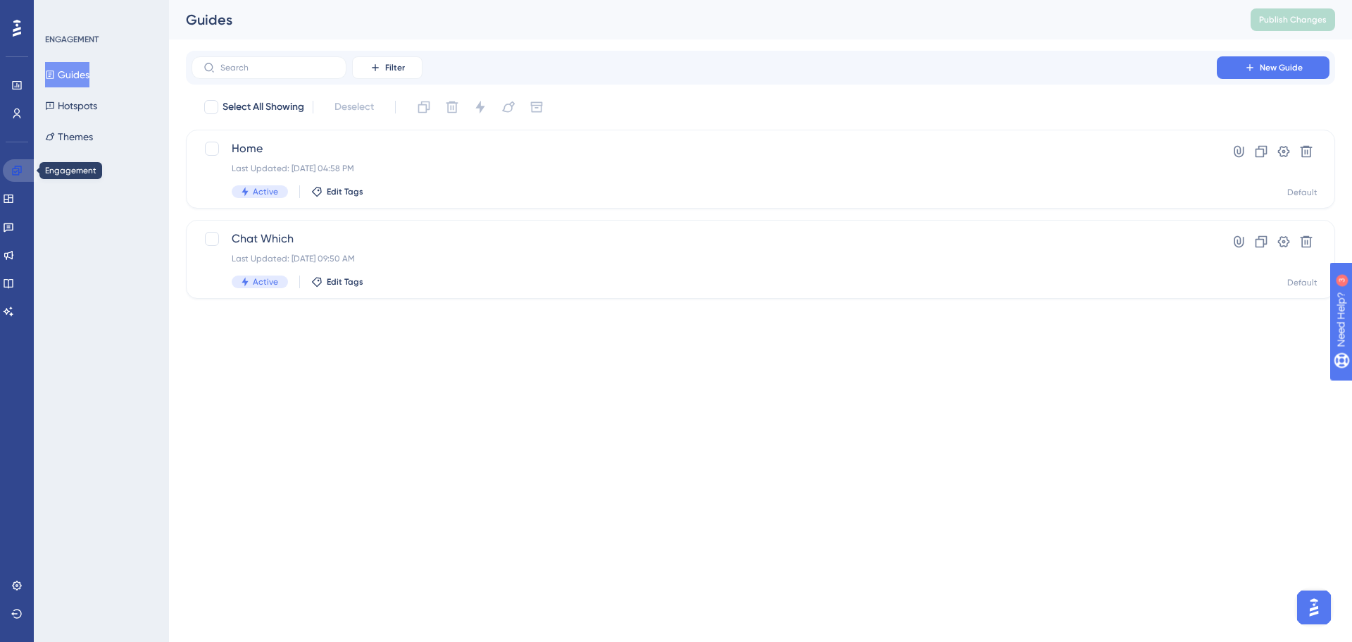
click at [20, 178] on link at bounding box center [20, 170] width 34 height 23
drag, startPoint x: 20, startPoint y: 178, endPoint x: 595, endPoint y: 374, distance: 607.4
click at [595, 0] on html "Performance Users Engagement Widgets Feedback Product Updates Knowledge Base AI…" at bounding box center [676, 0] width 1352 height 0
click at [94, 113] on button "Hotspots" at bounding box center [71, 105] width 52 height 25
